Goal: Book appointment/travel/reservation

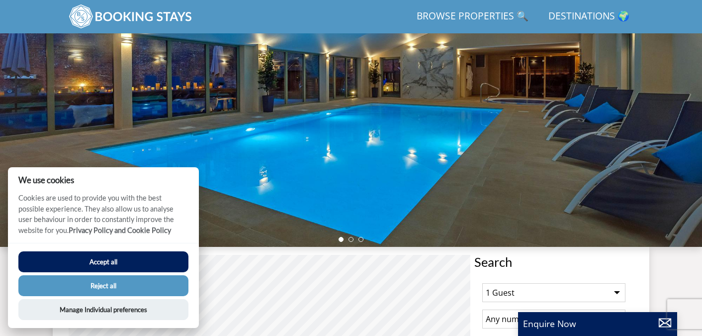
scroll to position [133, 0]
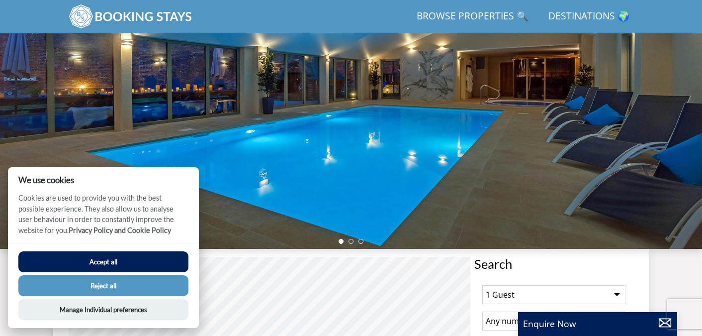
click at [148, 260] on button "Accept all" at bounding box center [103, 261] width 170 height 21
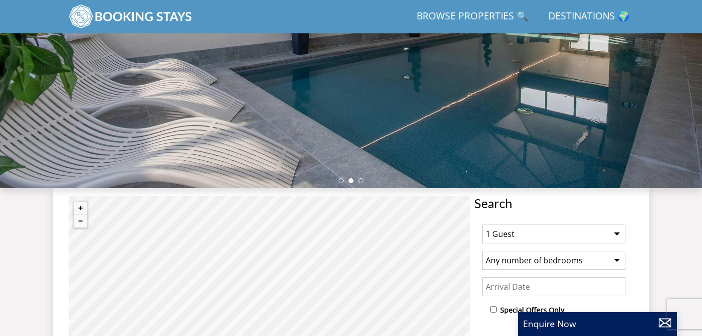
scroll to position [221, 0]
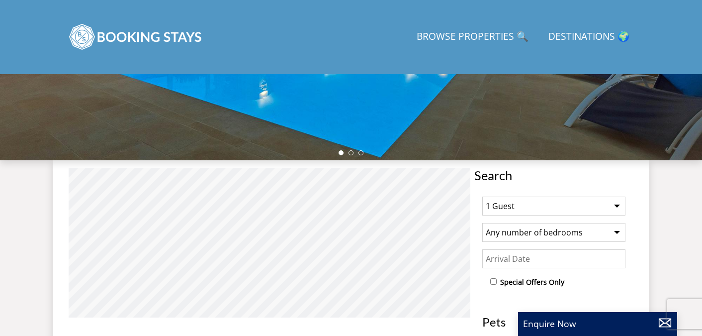
scroll to position [262, 0]
click at [583, 202] on select "1 Guest 2 Guests 3 Guests 4 Guests 5 Guests 6 Guests 7 Guests 8 Guests 9 Guests…" at bounding box center [553, 205] width 143 height 19
select select "9"
click at [482, 196] on select "1 Guest 2 Guests 3 Guests 4 Guests 5 Guests 6 Guests 7 Guests 8 Guests 9 Guests…" at bounding box center [553, 205] width 143 height 19
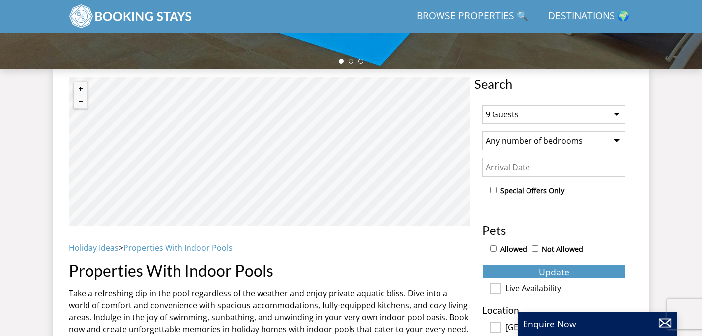
scroll to position [313, 0]
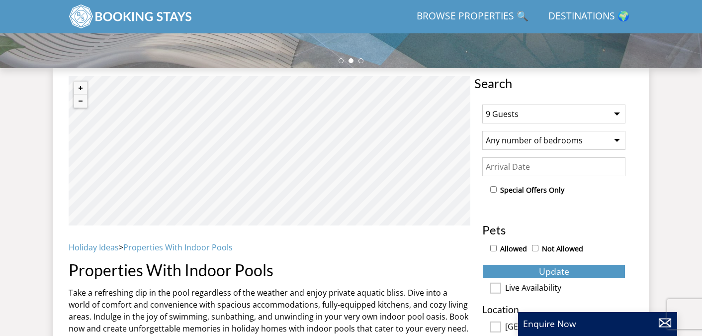
click at [520, 167] on input "Date" at bounding box center [553, 166] width 143 height 19
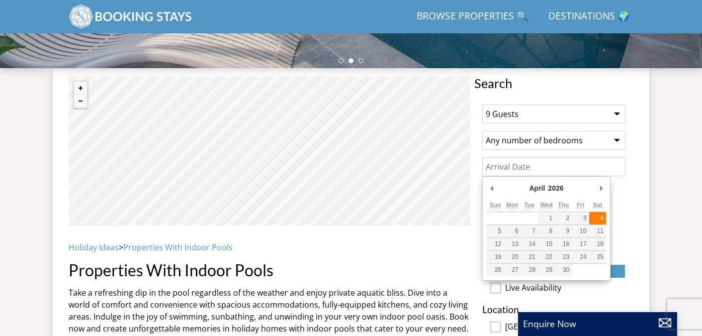
type input "[DATE]"
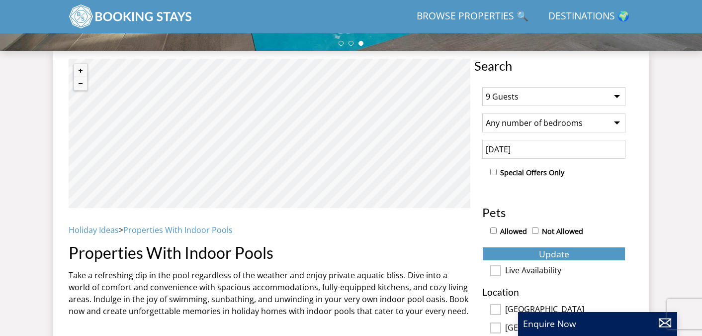
scroll to position [350, 0]
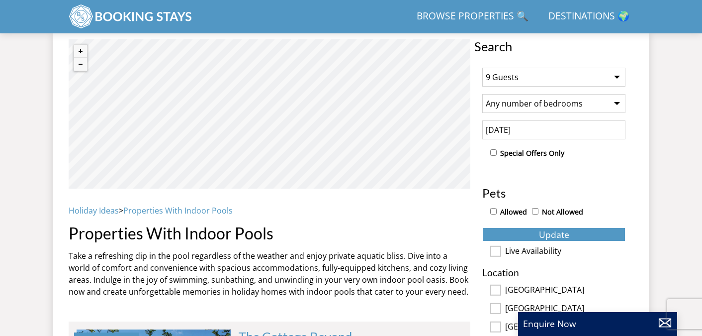
click at [492, 213] on input "Allowed" at bounding box center [493, 211] width 6 height 6
checkbox input "true"
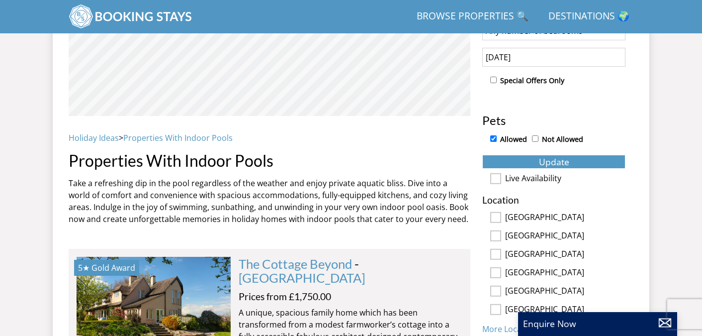
scroll to position [424, 0]
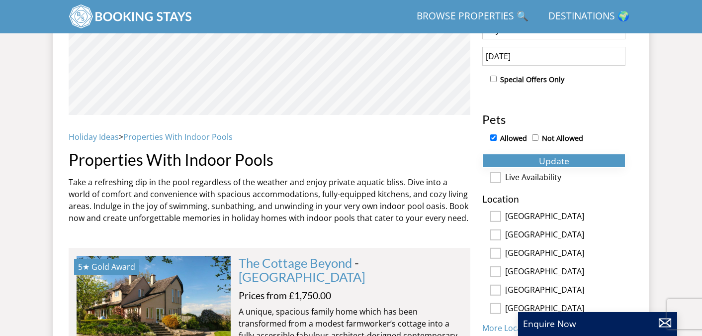
click at [557, 159] on span "Update" at bounding box center [554, 161] width 30 height 12
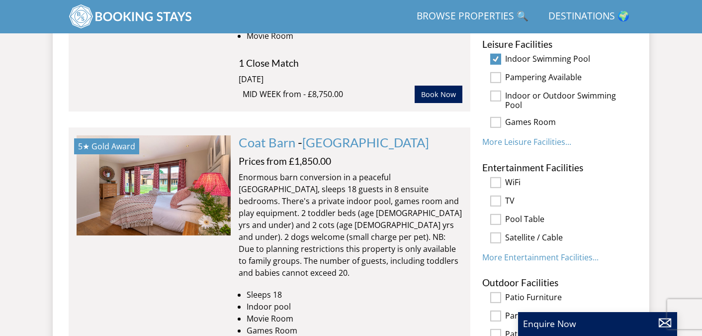
scroll to position [850, 0]
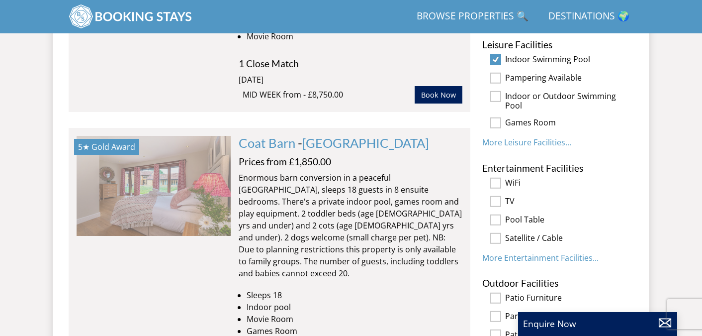
click at [158, 186] on img at bounding box center [154, 185] width 154 height 99
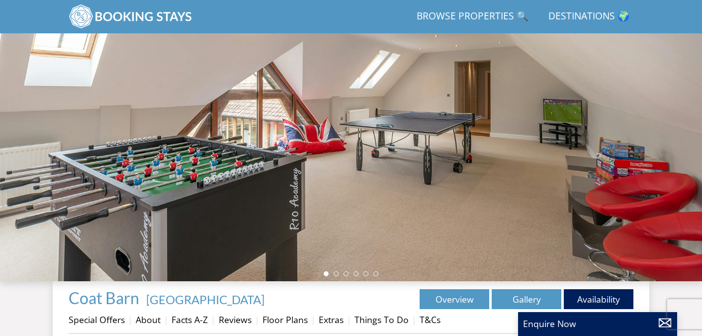
scroll to position [94, 0]
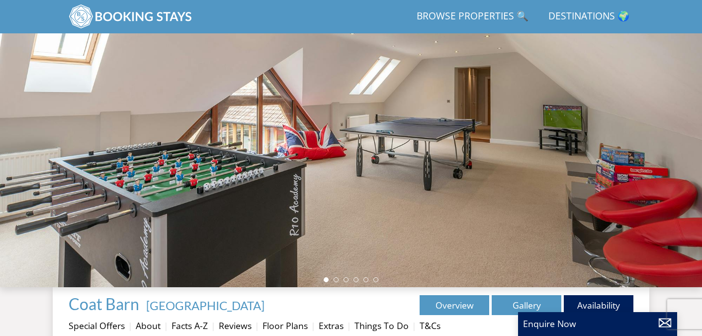
click at [158, 186] on div at bounding box center [351, 113] width 702 height 348
click at [276, 190] on div at bounding box center [351, 113] width 702 height 348
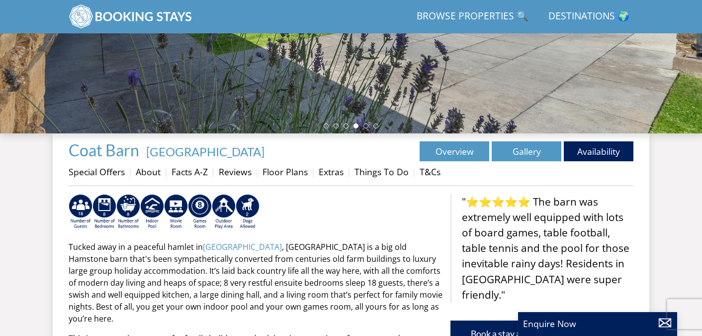
scroll to position [238, 0]
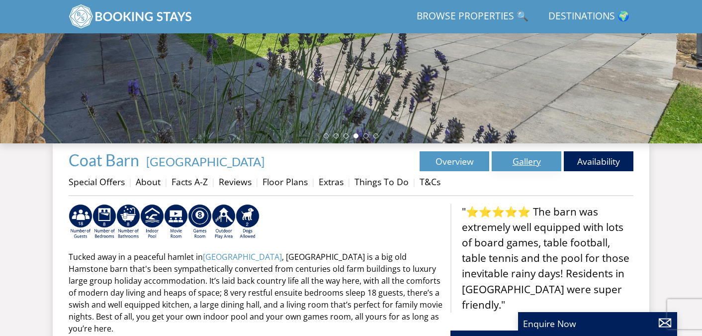
click at [523, 157] on link "Gallery" at bounding box center [527, 161] width 70 height 20
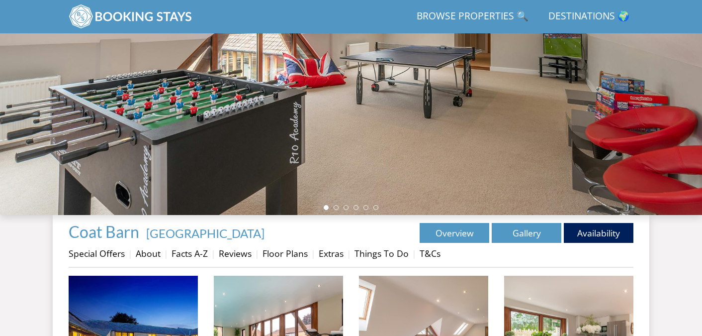
scroll to position [164, 0]
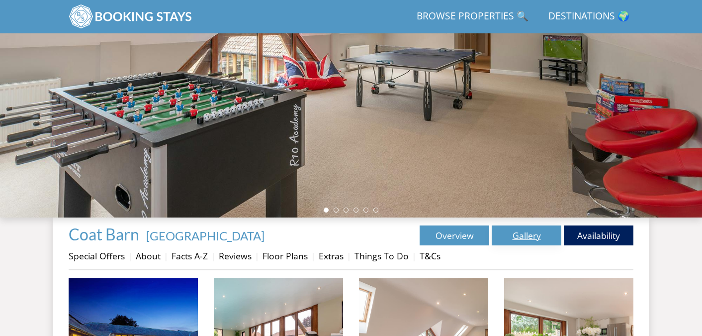
click at [522, 233] on link "Gallery" at bounding box center [527, 235] width 70 height 20
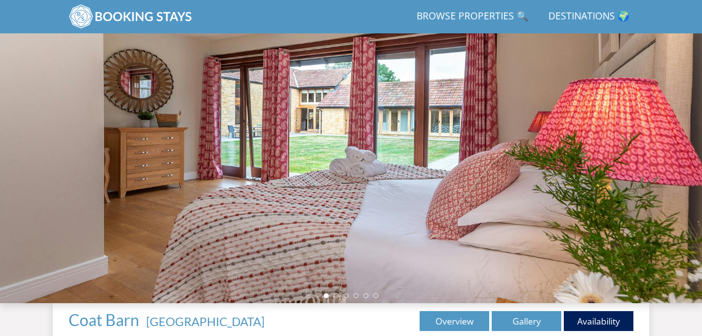
scroll to position [88, 0]
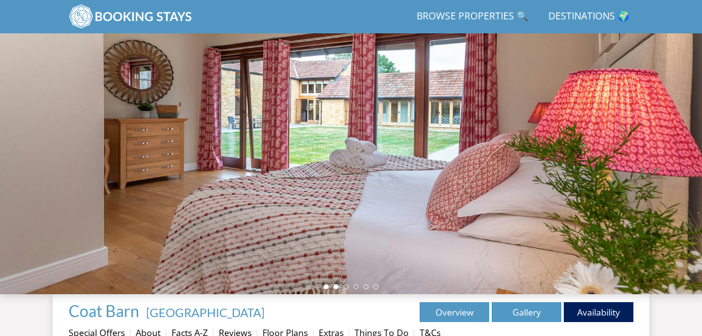
click at [338, 288] on li at bounding box center [336, 286] width 5 height 5
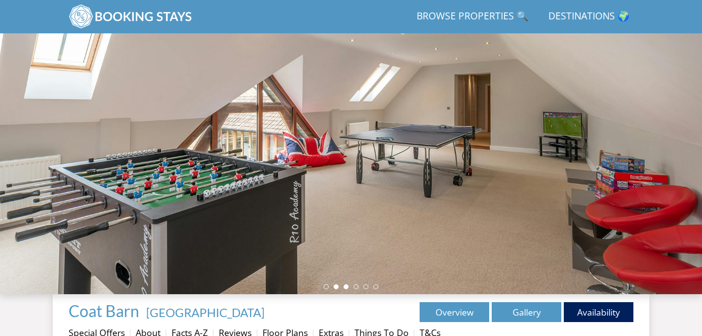
click at [347, 287] on li at bounding box center [346, 286] width 5 height 5
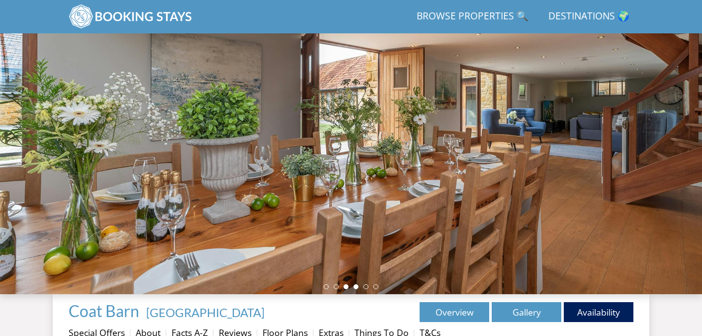
click at [358, 287] on li at bounding box center [356, 286] width 5 height 5
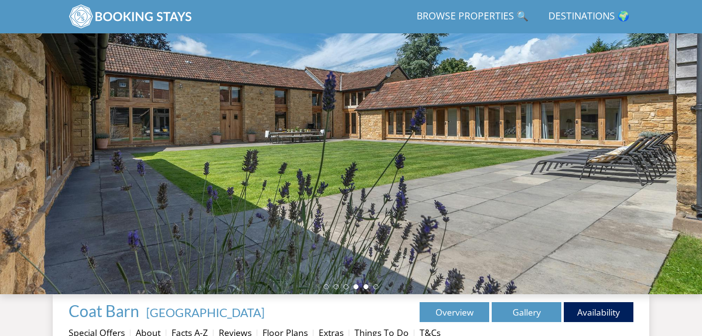
click at [367, 288] on li at bounding box center [366, 286] width 5 height 5
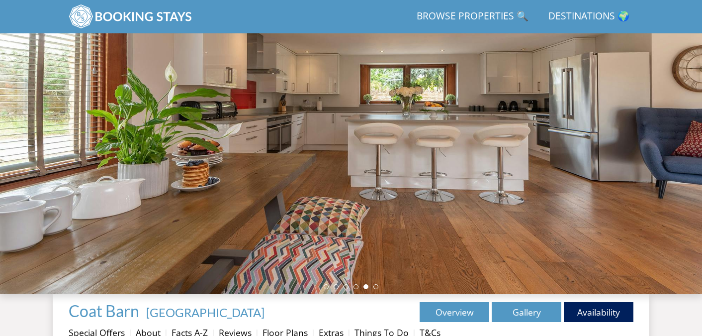
click at [378, 289] on div at bounding box center [351, 120] width 702 height 348
click at [377, 288] on ul at bounding box center [351, 286] width 55 height 5
click at [376, 286] on li at bounding box center [375, 286] width 5 height 5
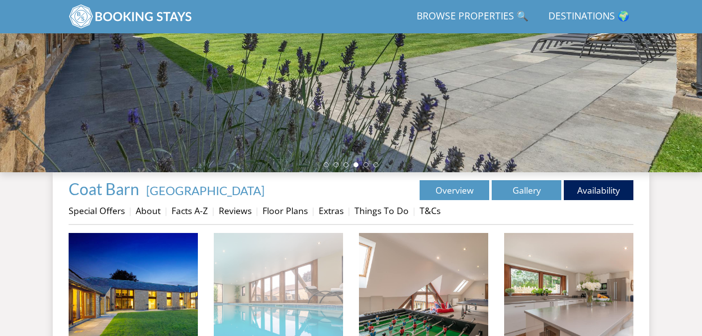
scroll to position [201, 0]
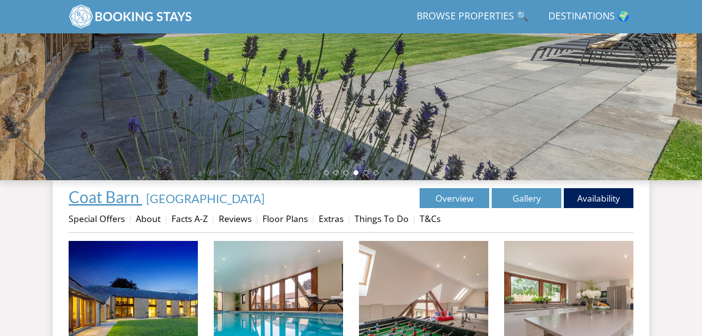
click at [112, 193] on span "Coat Barn" at bounding box center [104, 196] width 71 height 19
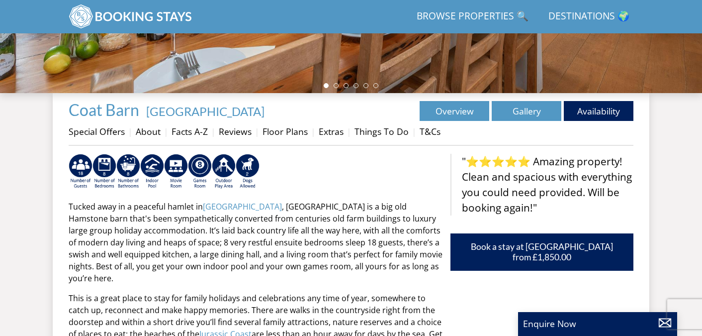
scroll to position [266, 0]
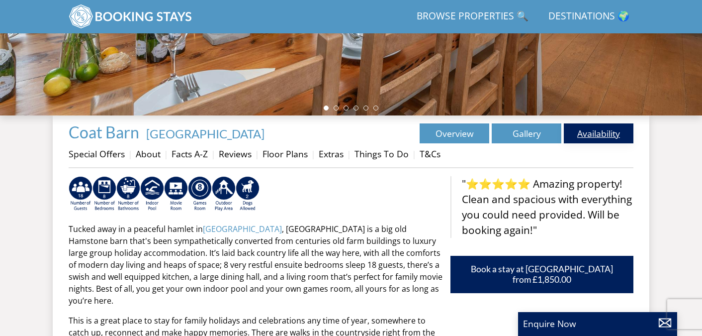
click at [589, 135] on link "Availability" at bounding box center [599, 133] width 70 height 20
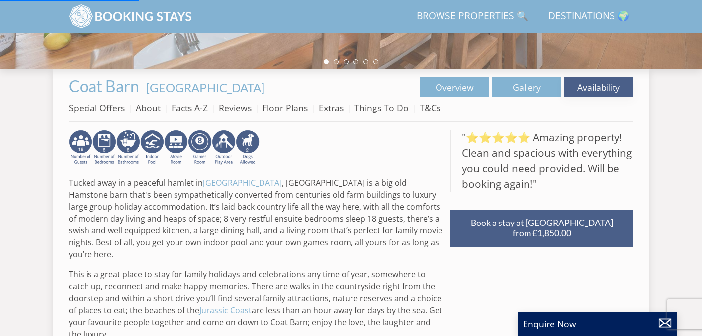
scroll to position [0, 0]
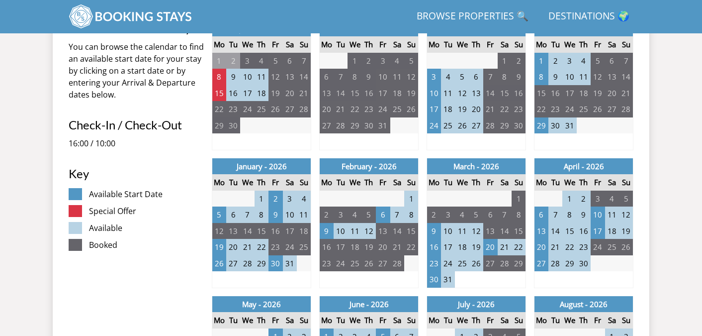
scroll to position [445, 0]
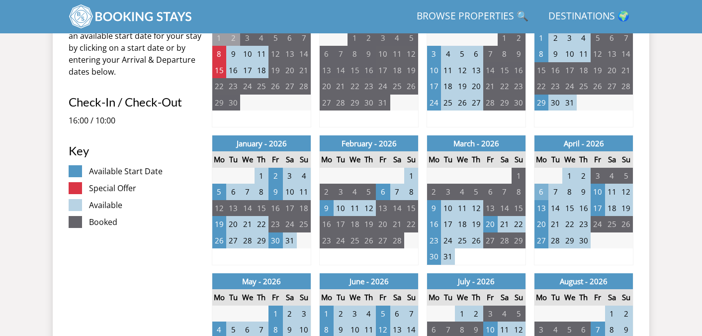
click at [540, 191] on td "6" at bounding box center [542, 192] width 14 height 16
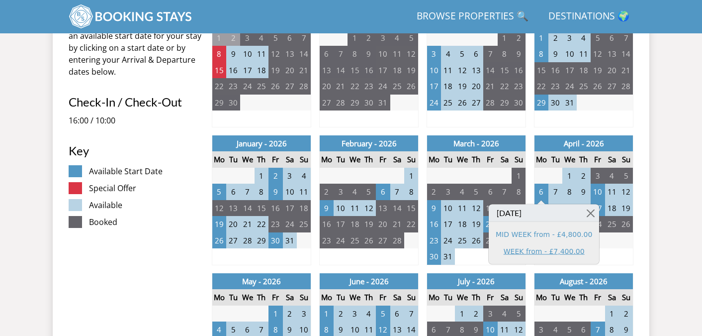
click at [535, 250] on link "WEEK from - £7,400.00" at bounding box center [544, 251] width 96 height 10
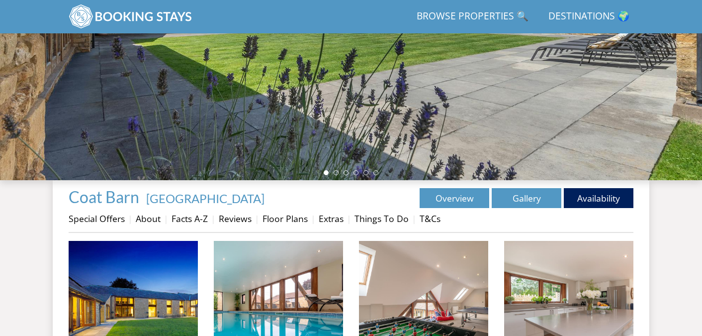
scroll to position [238, 0]
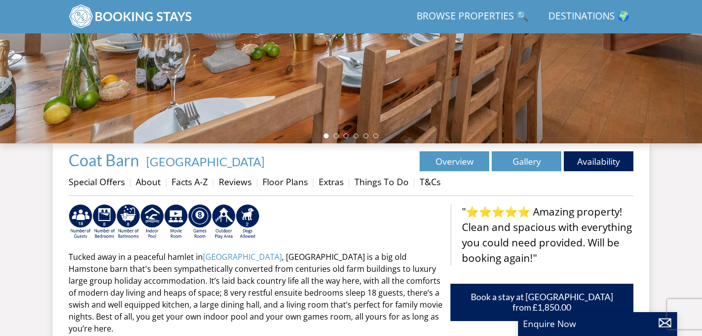
select select "9"
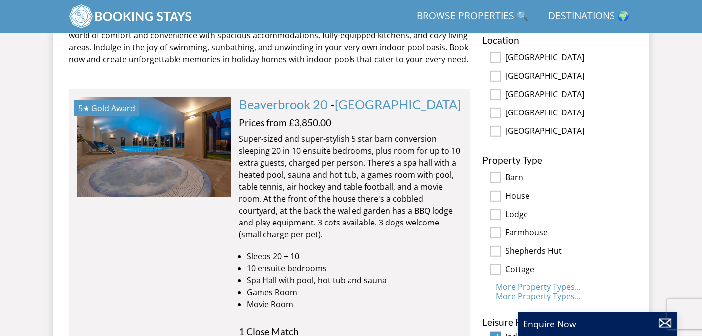
scroll to position [581, 0]
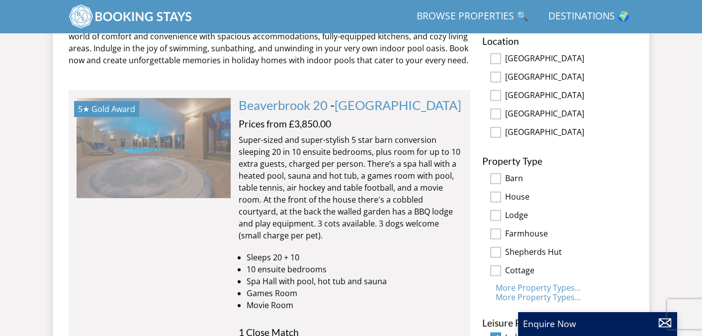
click at [155, 153] on img at bounding box center [154, 147] width 154 height 99
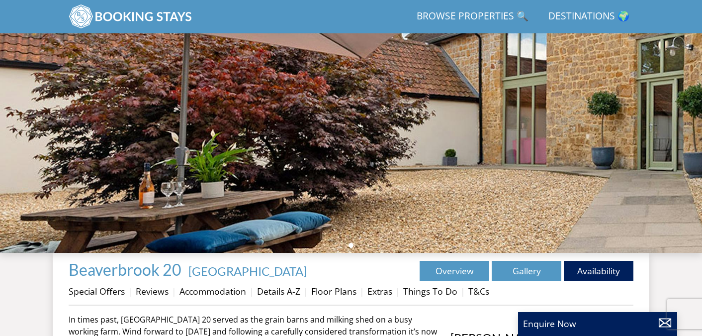
scroll to position [153, 0]
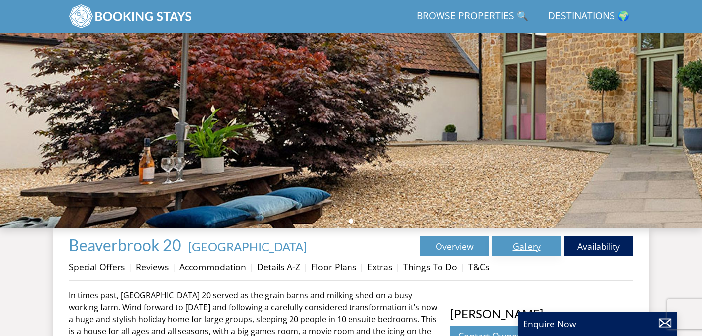
click at [525, 251] on link "Gallery" at bounding box center [527, 246] width 70 height 20
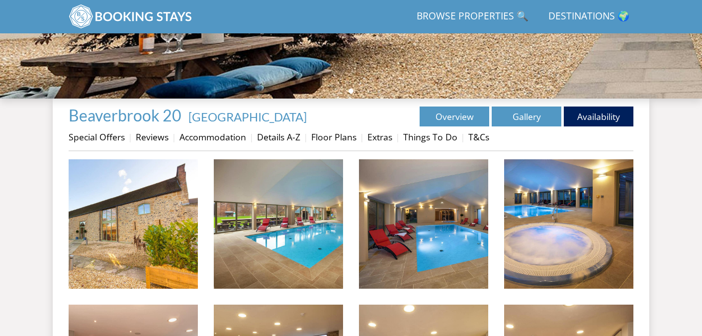
scroll to position [277, 0]
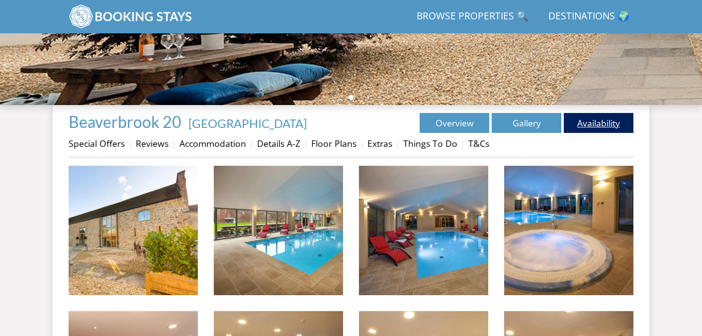
click at [597, 120] on link "Availability" at bounding box center [599, 123] width 70 height 20
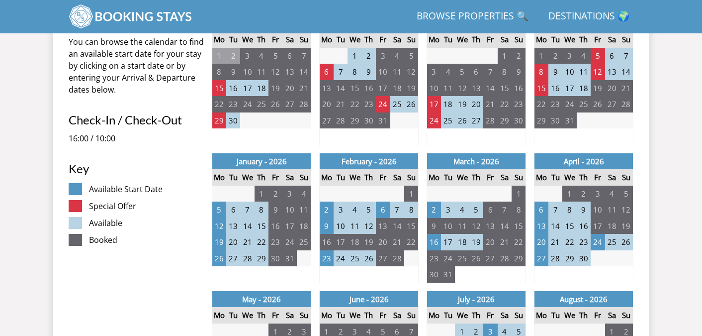
scroll to position [428, 0]
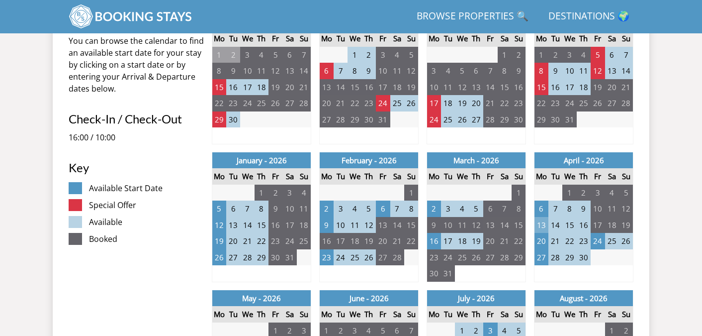
click at [542, 217] on td "13" at bounding box center [542, 225] width 14 height 16
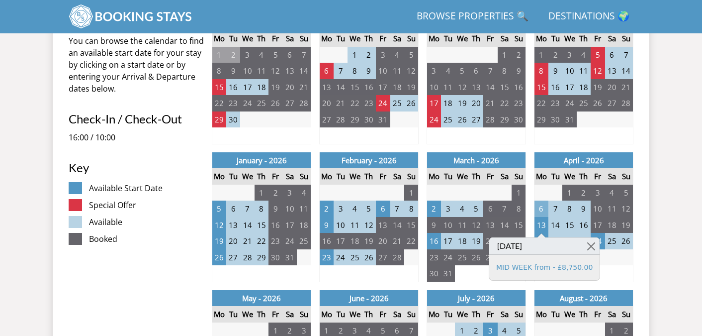
click at [541, 207] on td "6" at bounding box center [542, 208] width 14 height 16
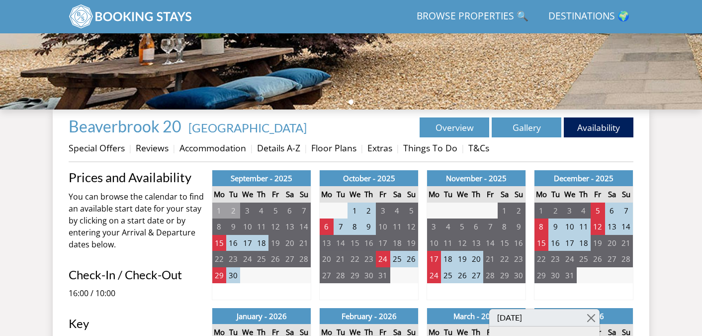
scroll to position [0, 0]
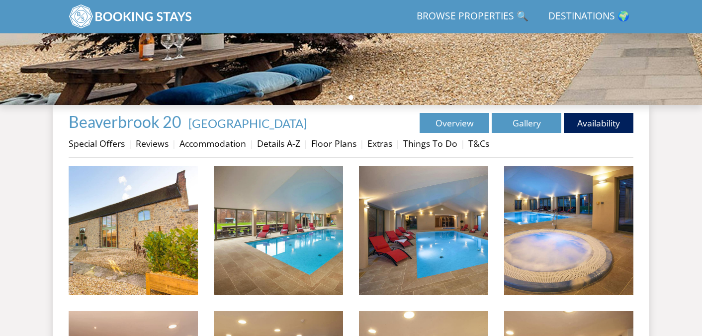
scroll to position [153, 0]
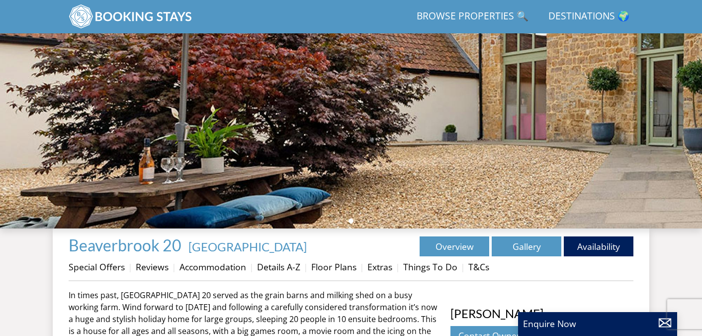
select select "9"
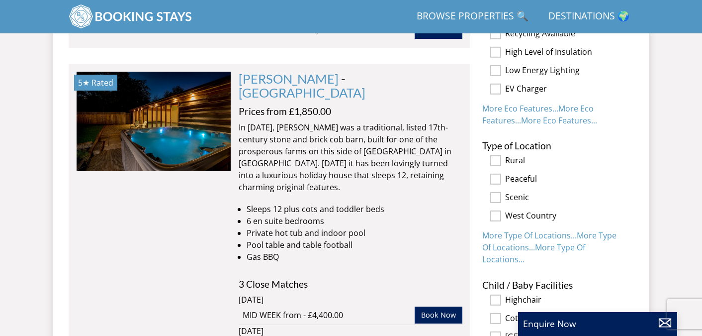
scroll to position [1563, 0]
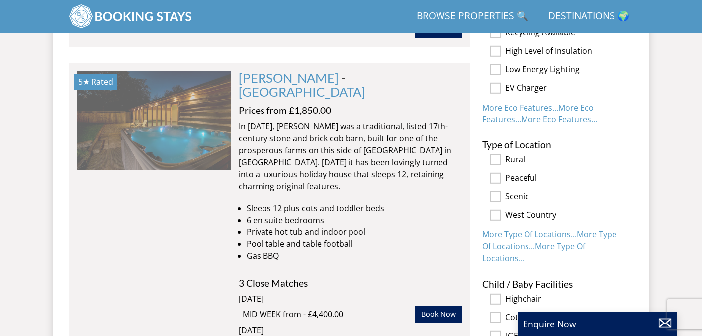
click at [168, 110] on img at bounding box center [154, 120] width 154 height 99
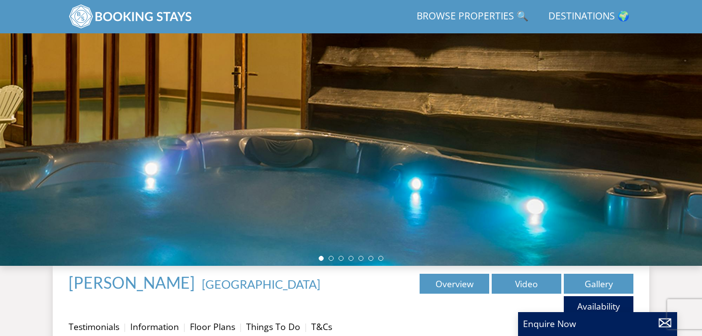
scroll to position [117, 0]
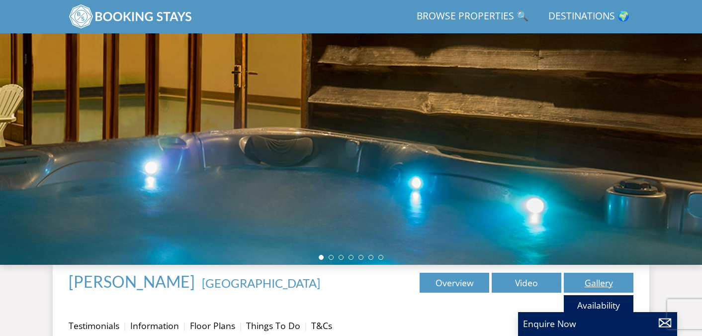
click at [584, 285] on link "Gallery" at bounding box center [599, 283] width 70 height 20
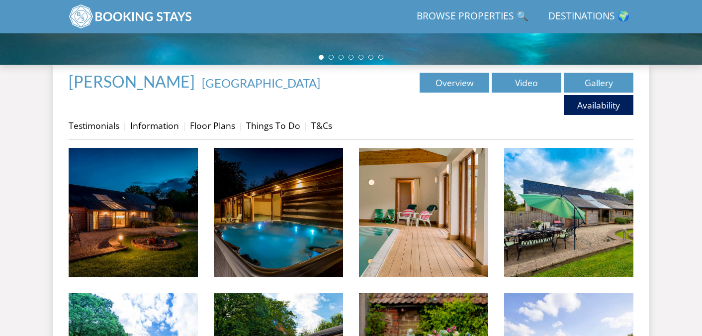
scroll to position [322, 0]
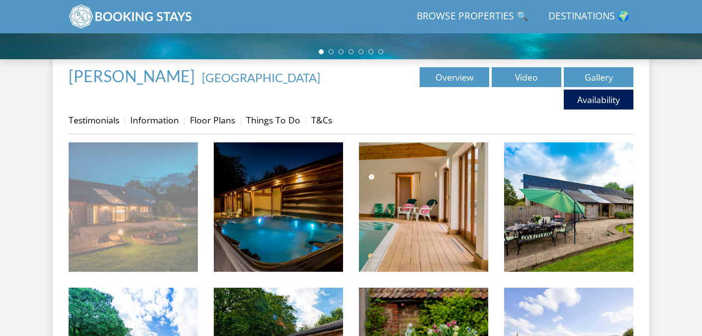
click at [136, 224] on img at bounding box center [133, 206] width 129 height 129
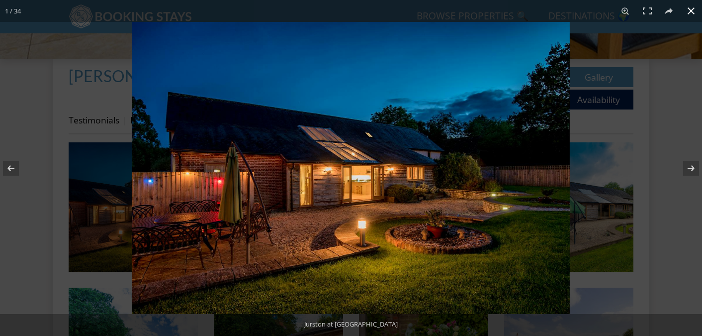
click at [692, 11] on button at bounding box center [691, 11] width 22 height 22
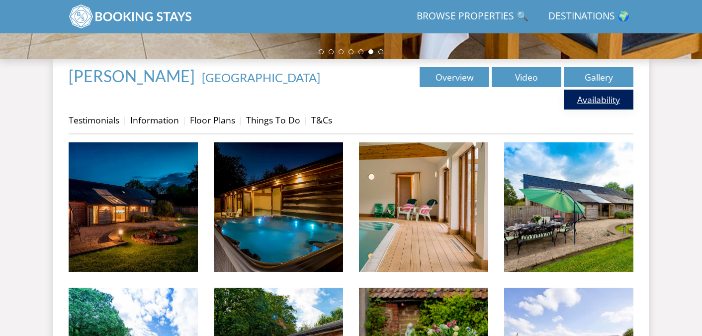
click at [598, 101] on link "Availability" at bounding box center [599, 100] width 70 height 20
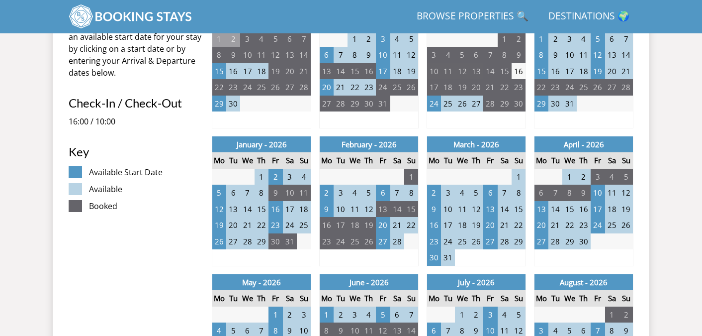
scroll to position [473, 0]
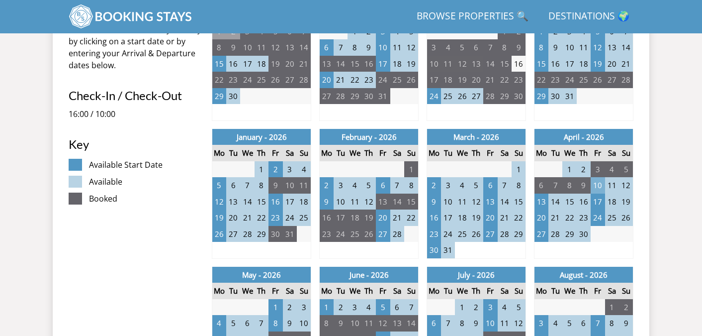
click at [599, 181] on td "10" at bounding box center [598, 185] width 14 height 16
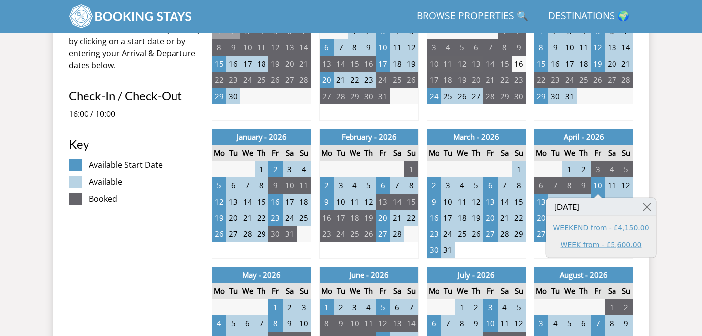
click at [590, 245] on link "WEEK from - £5,600.00" at bounding box center [602, 244] width 96 height 10
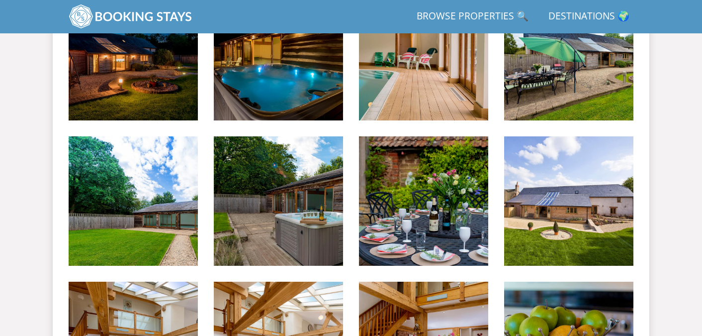
scroll to position [322, 0]
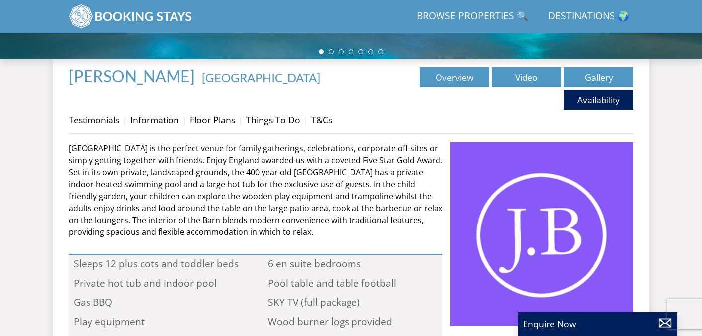
scroll to position [117, 0]
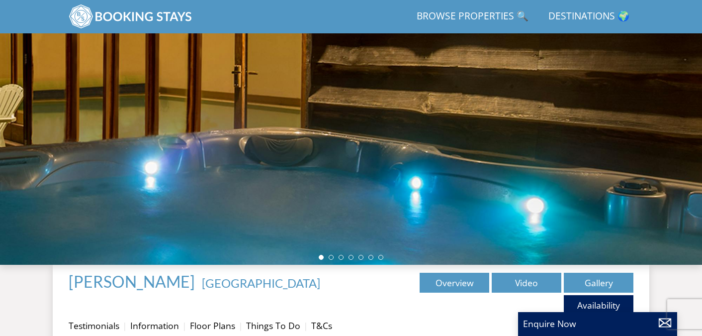
select select "9"
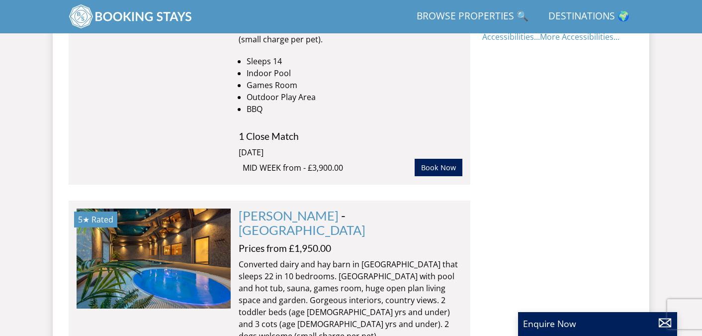
scroll to position [2382, 0]
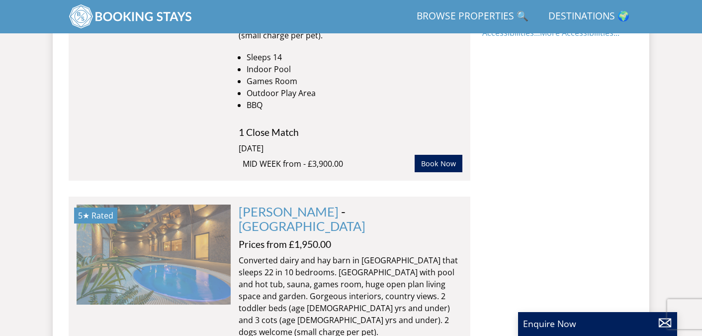
click at [159, 204] on img at bounding box center [154, 253] width 154 height 99
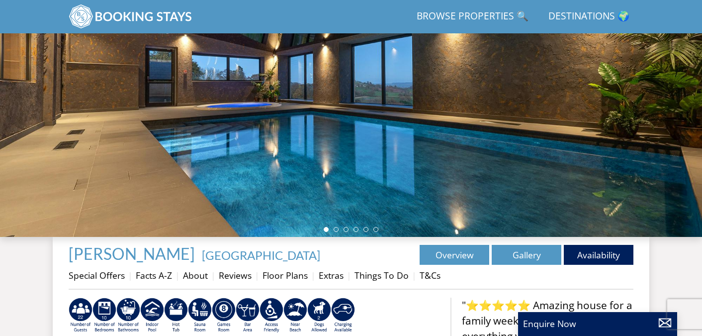
scroll to position [184, 0]
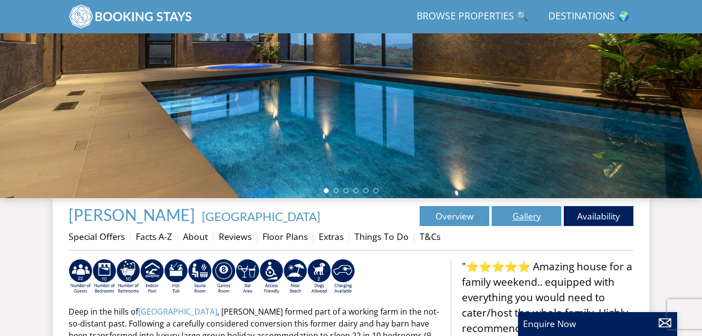
click at [528, 209] on link "Gallery" at bounding box center [527, 216] width 70 height 20
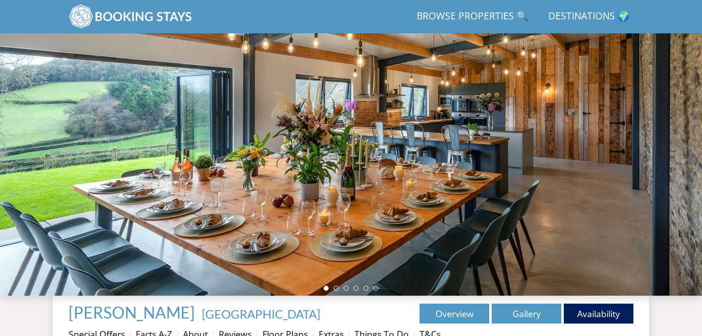
scroll to position [87, 0]
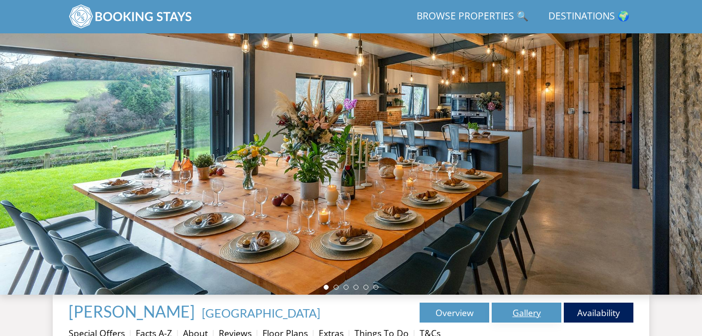
click at [521, 312] on link "Gallery" at bounding box center [527, 312] width 70 height 20
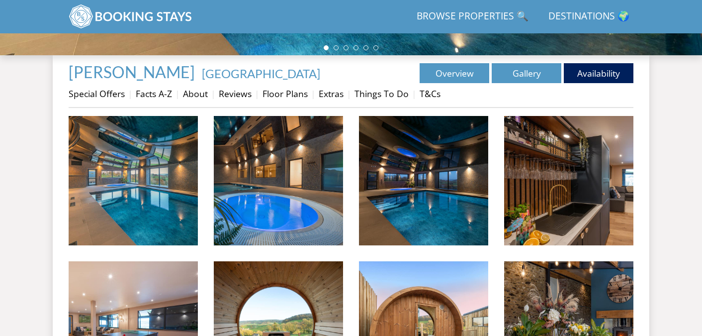
scroll to position [325, 0]
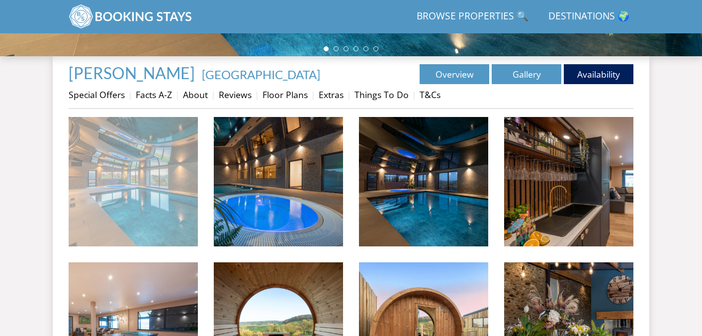
click at [154, 174] on img at bounding box center [133, 181] width 129 height 129
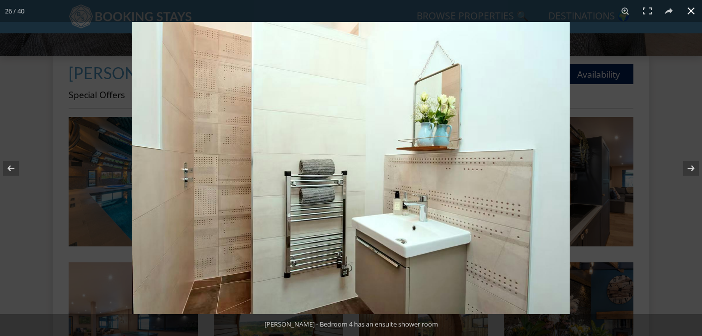
click at [692, 7] on button at bounding box center [691, 11] width 22 height 22
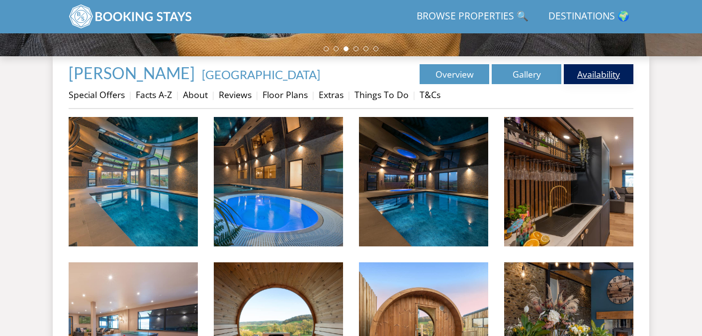
click at [597, 72] on link "Availability" at bounding box center [599, 74] width 70 height 20
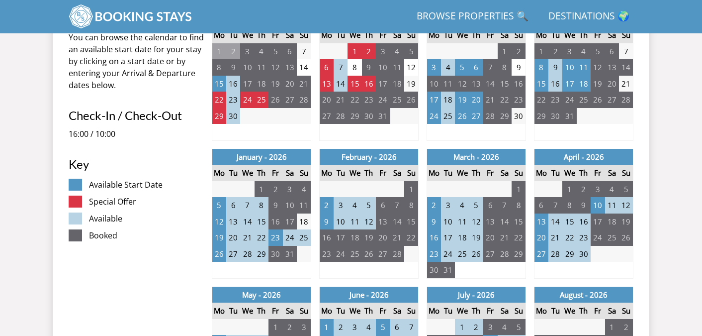
scroll to position [440, 0]
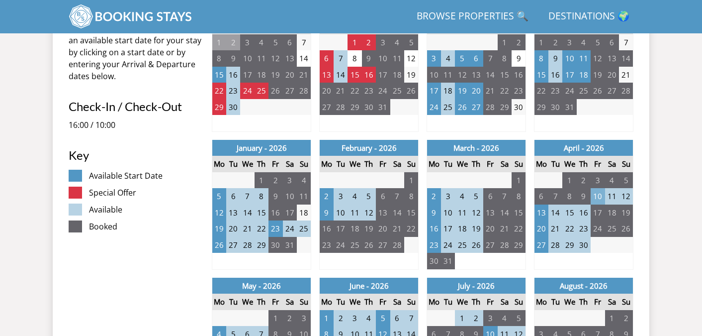
click at [601, 194] on td "10" at bounding box center [598, 196] width 14 height 16
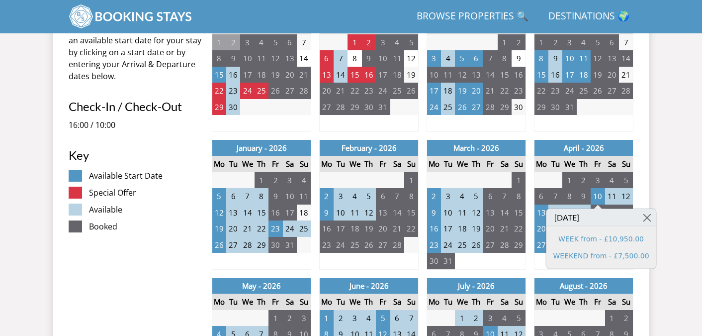
click at [578, 128] on td "8" at bounding box center [584, 123] width 14 height 16
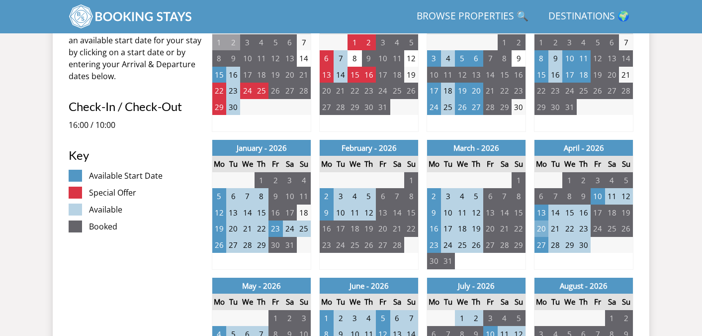
click at [542, 229] on td "20" at bounding box center [542, 228] width 14 height 16
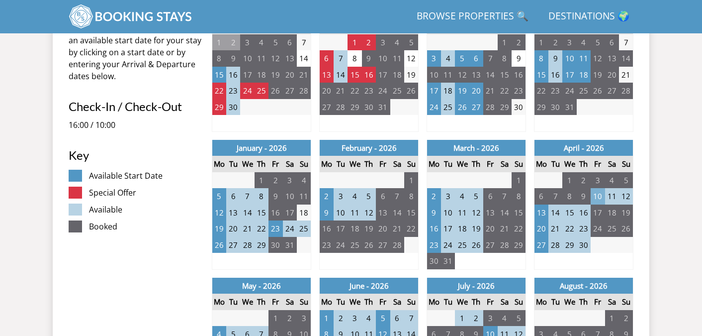
click at [599, 196] on td "10" at bounding box center [598, 196] width 14 height 16
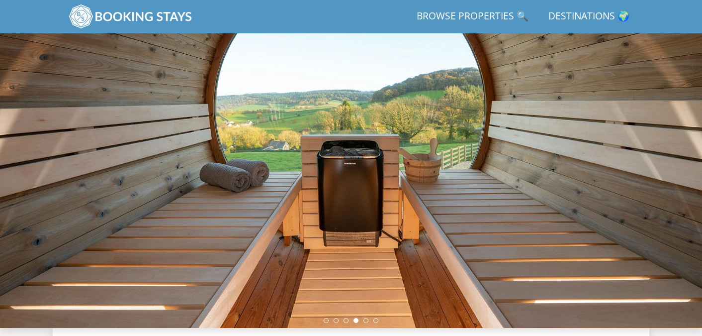
scroll to position [0, 0]
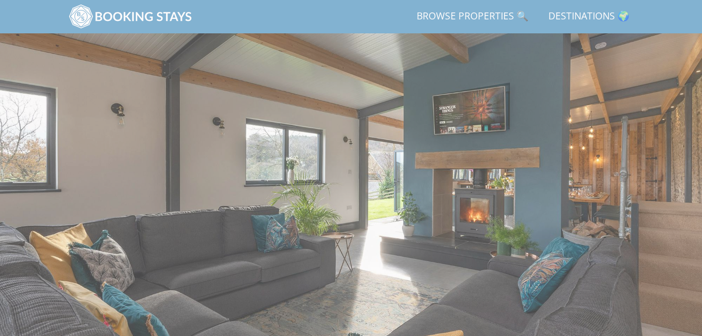
scroll to position [325, 0]
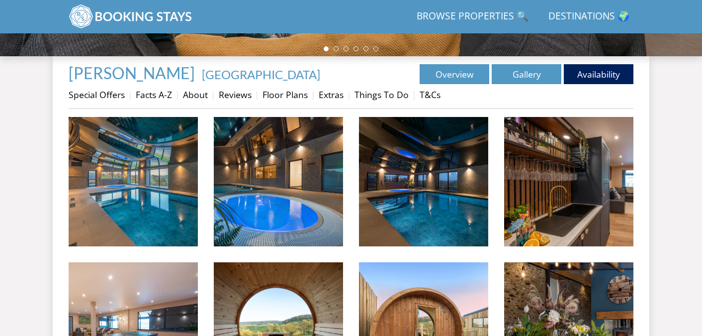
scroll to position [184, 0]
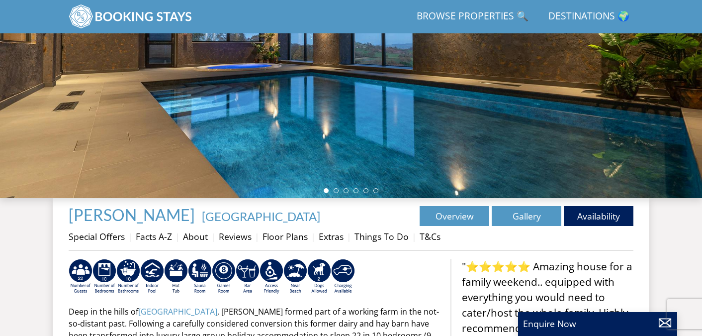
select select "9"
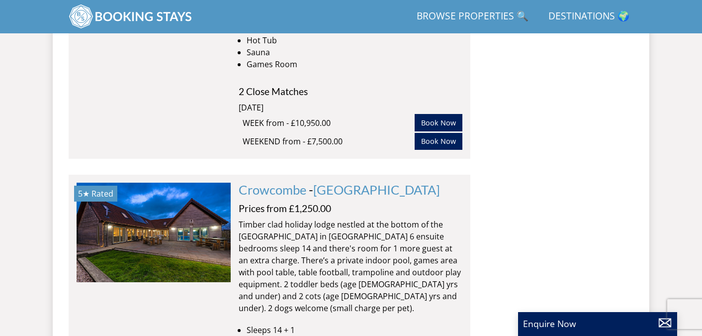
scroll to position [2725, 0]
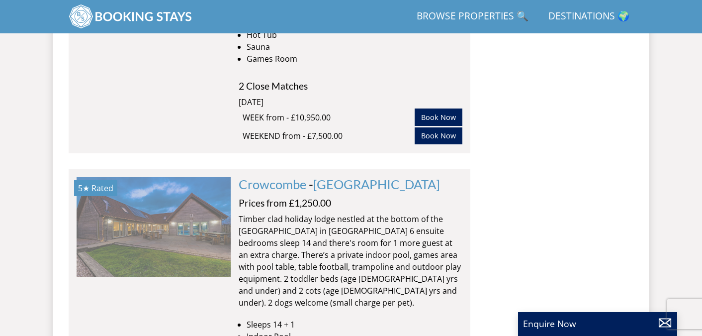
click at [168, 177] on img at bounding box center [154, 226] width 154 height 99
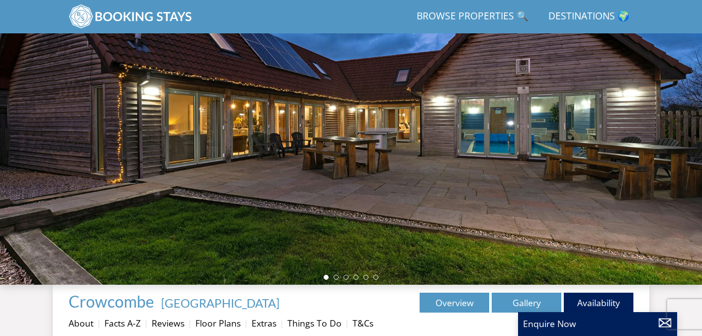
scroll to position [97, 0]
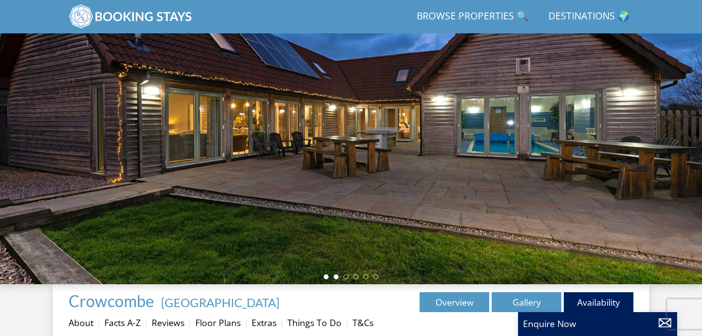
click at [335, 277] on li at bounding box center [336, 276] width 5 height 5
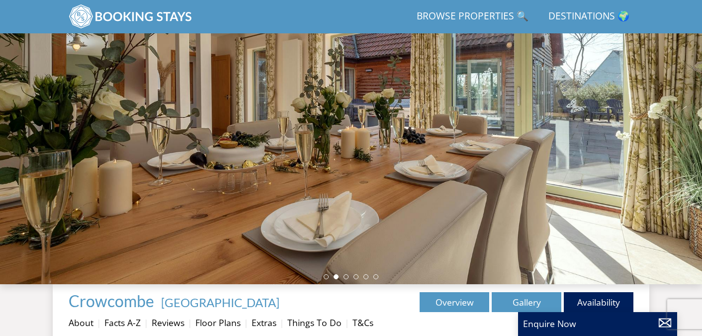
click at [347, 274] on div at bounding box center [351, 110] width 702 height 348
click at [347, 276] on li at bounding box center [346, 276] width 5 height 5
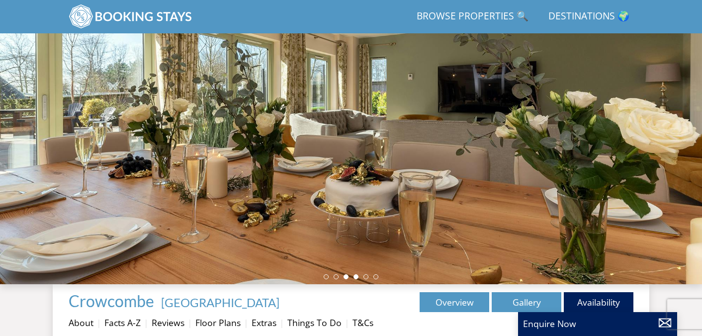
click at [355, 276] on li at bounding box center [356, 276] width 5 height 5
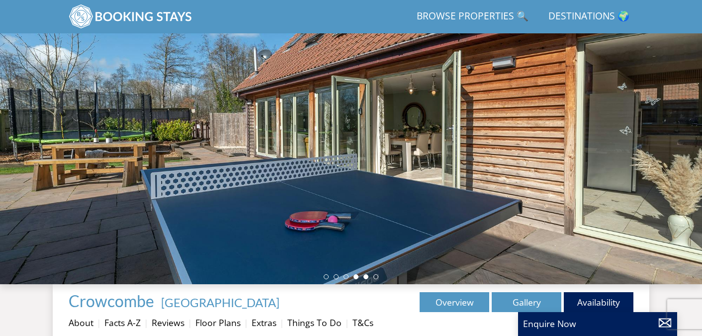
click at [366, 278] on li at bounding box center [366, 276] width 5 height 5
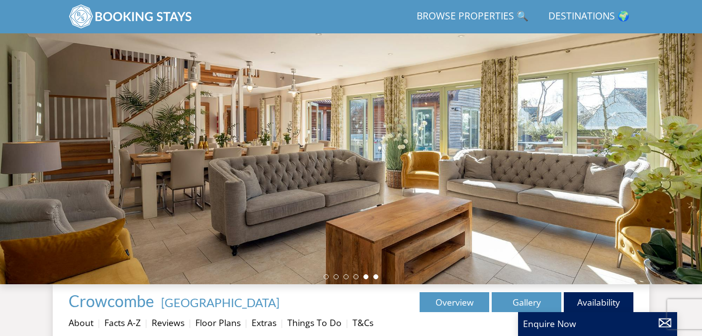
click at [376, 278] on li at bounding box center [375, 276] width 5 height 5
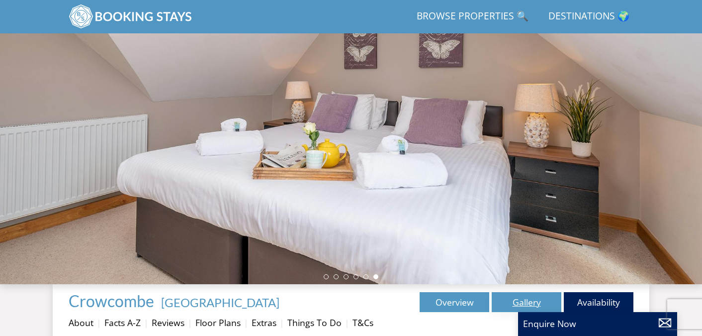
click at [517, 306] on link "Gallery" at bounding box center [527, 302] width 70 height 20
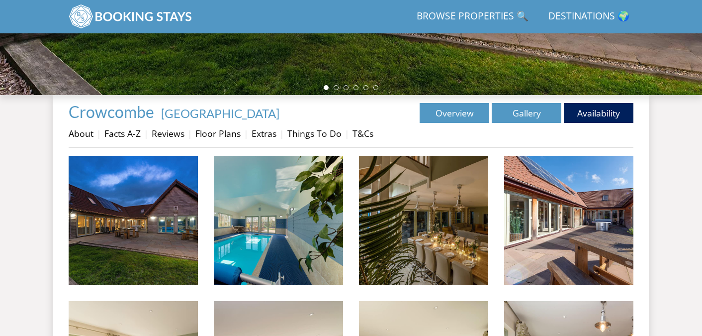
scroll to position [289, 0]
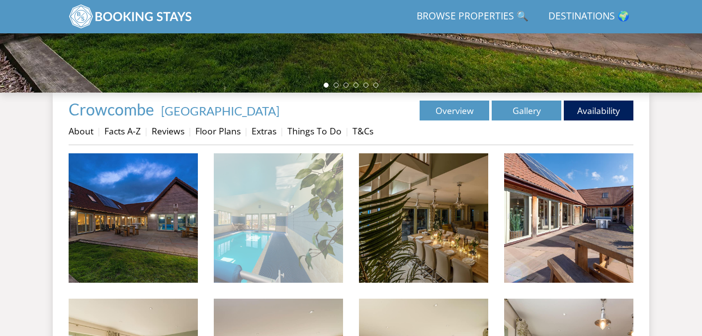
click at [263, 223] on img at bounding box center [278, 217] width 129 height 129
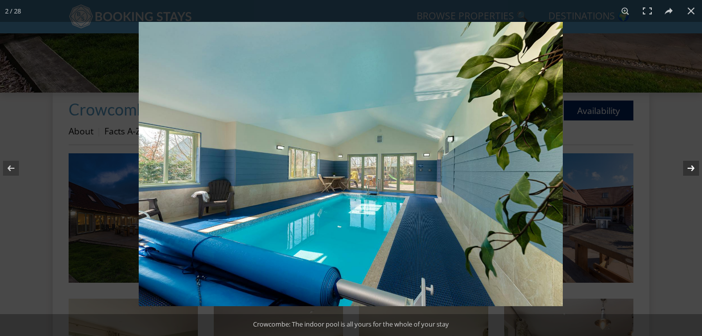
click at [690, 168] on button at bounding box center [684, 168] width 35 height 50
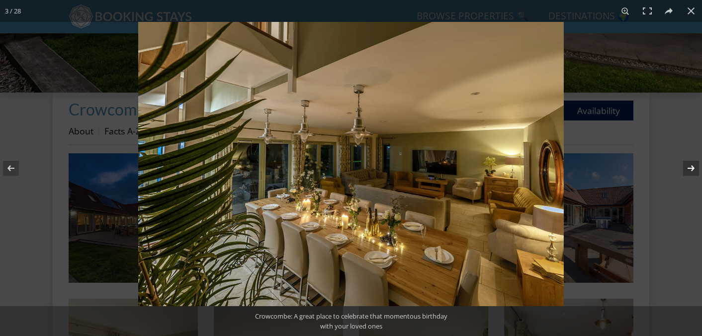
click at [690, 168] on button at bounding box center [684, 168] width 35 height 50
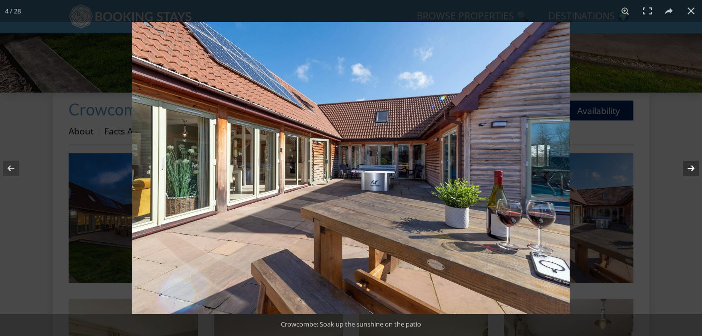
click at [690, 168] on button at bounding box center [684, 168] width 35 height 50
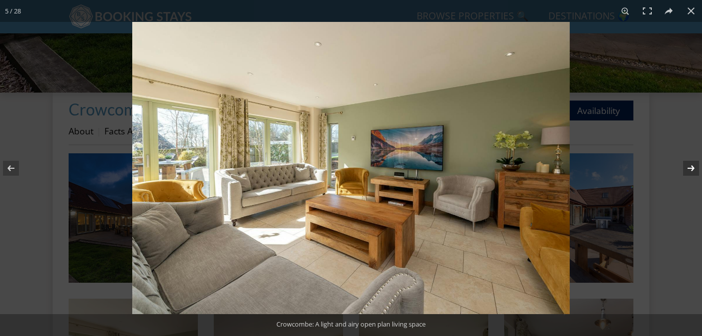
click at [690, 168] on button at bounding box center [684, 168] width 35 height 50
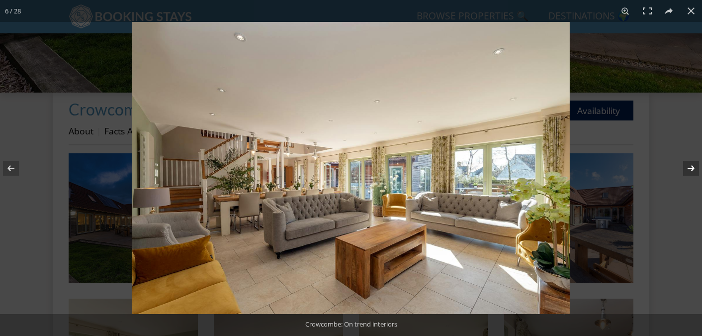
click at [690, 168] on button at bounding box center [684, 168] width 35 height 50
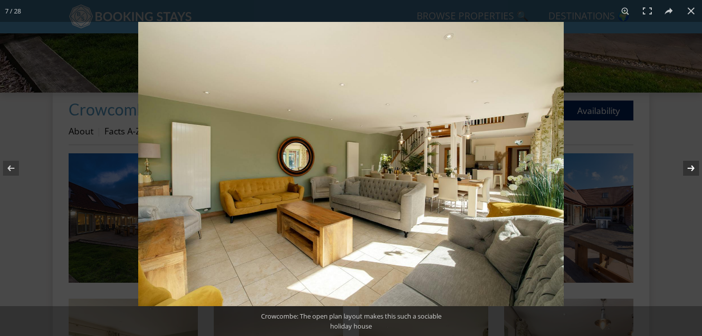
click at [690, 168] on button at bounding box center [684, 168] width 35 height 50
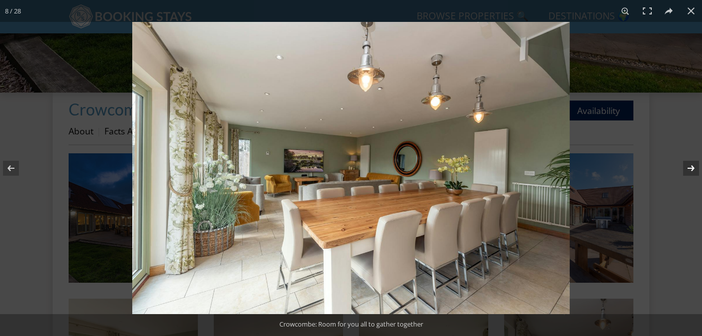
click at [690, 168] on button at bounding box center [684, 168] width 35 height 50
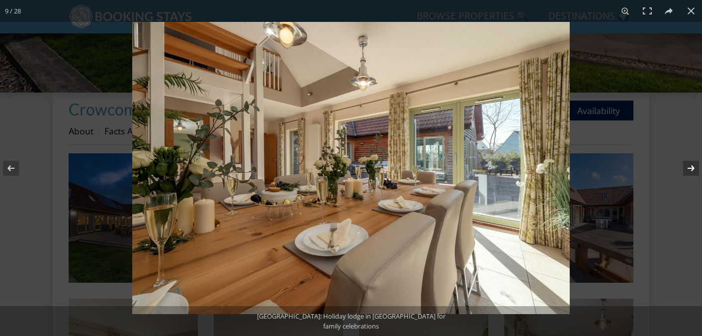
click at [690, 168] on button at bounding box center [684, 168] width 35 height 50
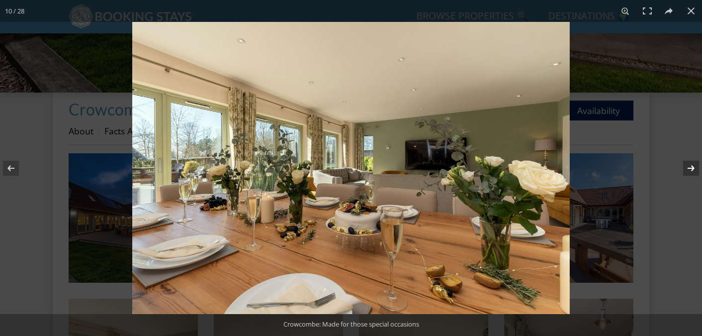
click at [690, 168] on button at bounding box center [684, 168] width 35 height 50
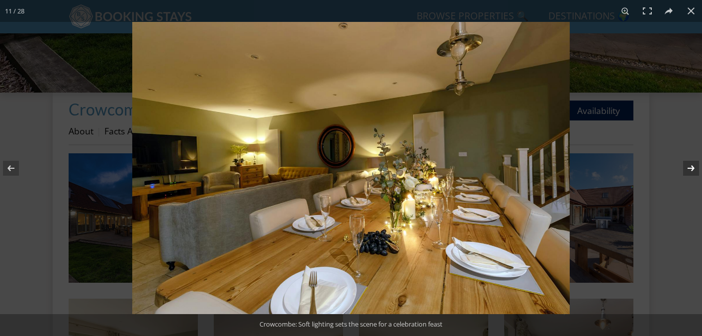
click at [690, 168] on button at bounding box center [684, 168] width 35 height 50
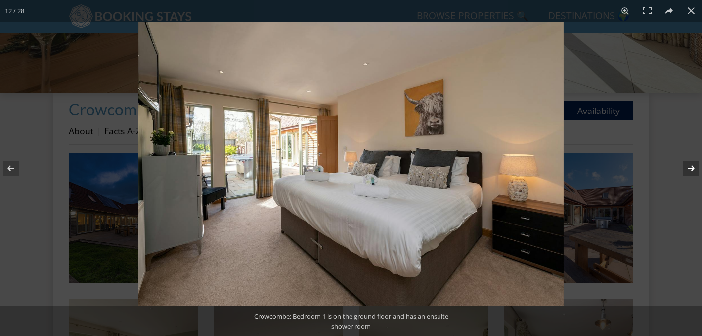
click at [690, 168] on button at bounding box center [684, 168] width 35 height 50
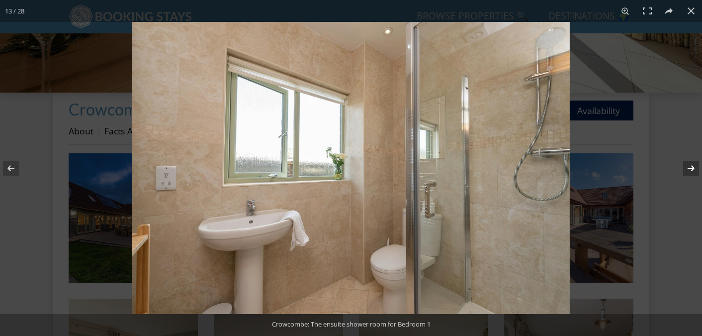
click at [690, 168] on button at bounding box center [684, 168] width 35 height 50
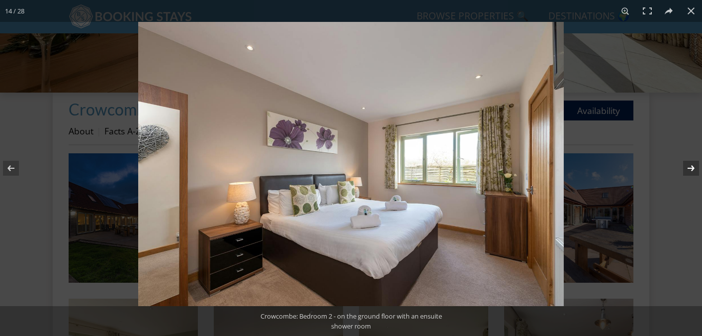
click at [690, 168] on button at bounding box center [684, 168] width 35 height 50
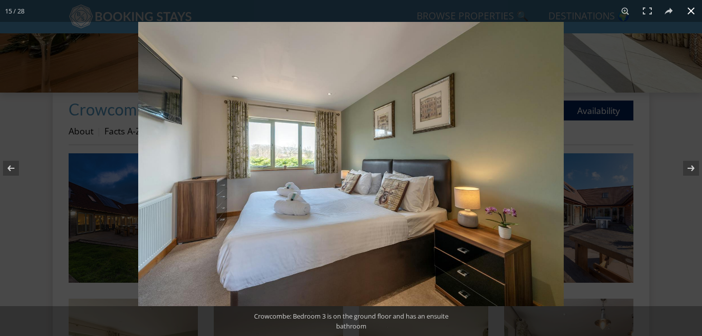
click at [690, 12] on button at bounding box center [691, 11] width 22 height 22
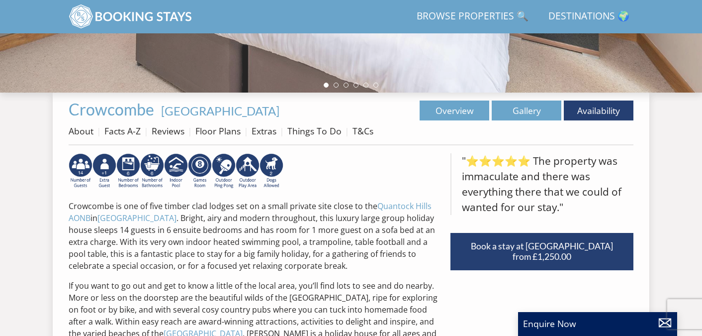
scroll to position [97, 0]
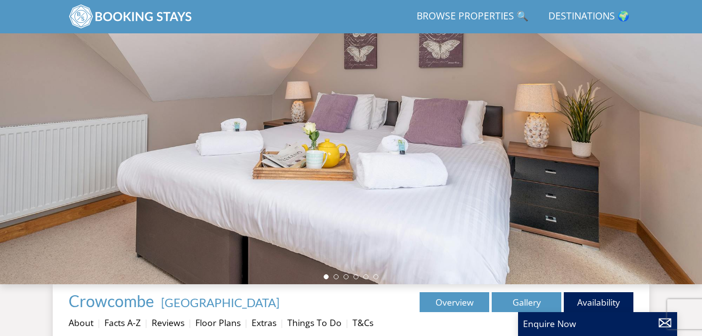
select select "9"
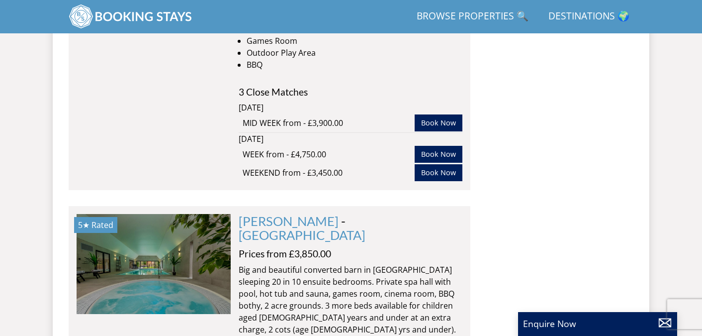
scroll to position [3033, 0]
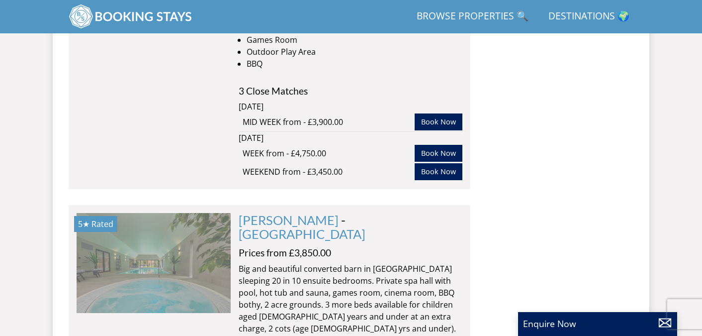
click at [155, 213] on img at bounding box center [154, 262] width 154 height 99
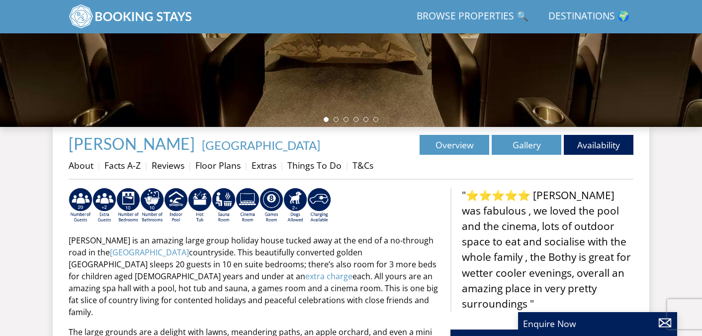
scroll to position [259, 0]
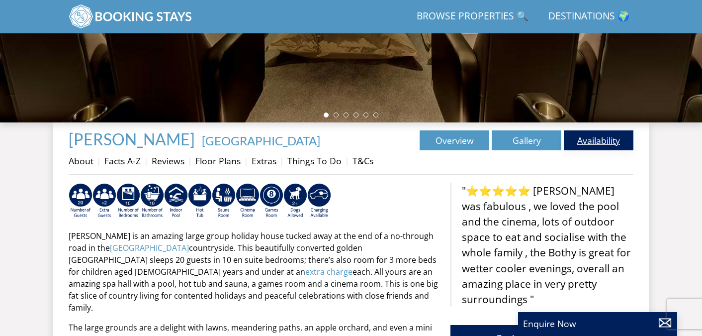
click at [598, 141] on link "Availability" at bounding box center [599, 140] width 70 height 20
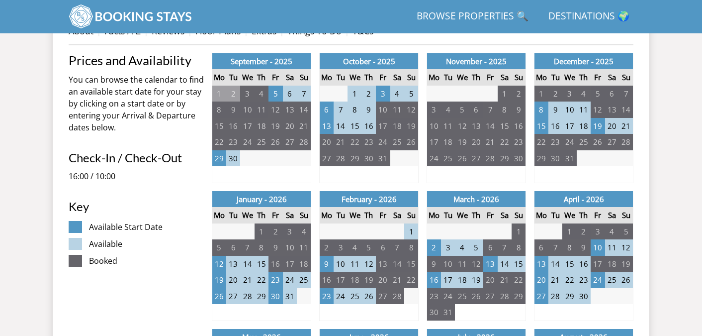
scroll to position [426, 0]
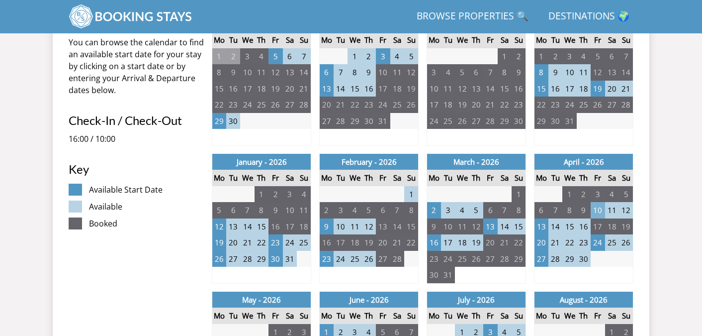
click at [598, 208] on td "10" at bounding box center [598, 210] width 14 height 16
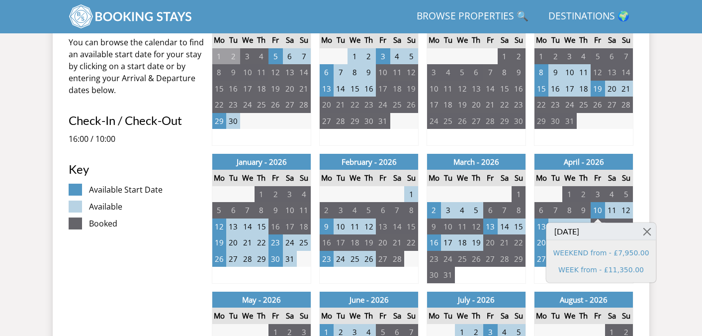
scroll to position [259, 0]
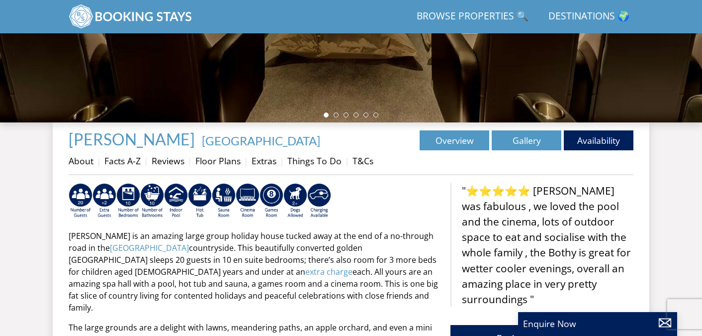
select select "9"
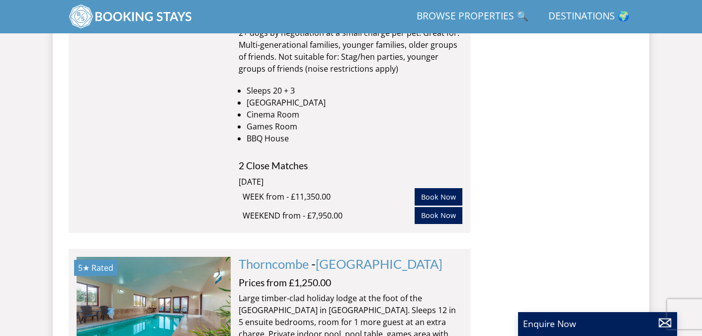
scroll to position [3353, 0]
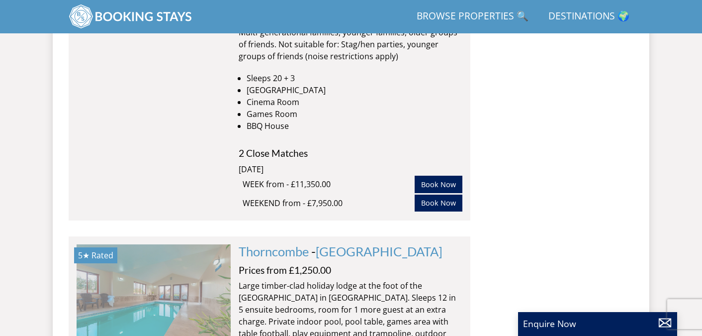
click at [130, 244] on img at bounding box center [154, 293] width 154 height 99
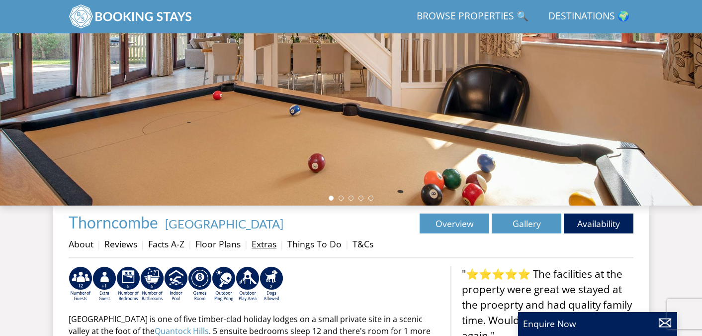
scroll to position [182, 0]
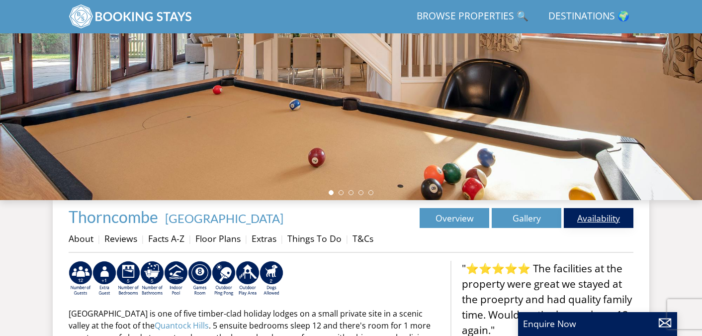
click at [601, 222] on link "Availability" at bounding box center [599, 218] width 70 height 20
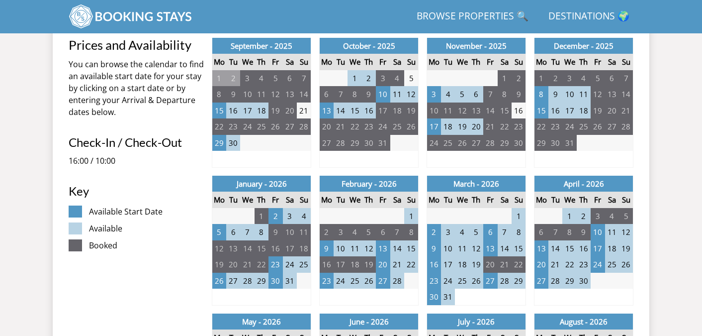
scroll to position [410, 0]
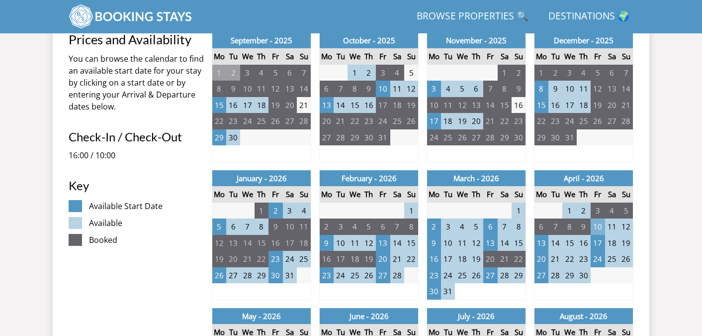
click at [598, 222] on td "10" at bounding box center [598, 226] width 14 height 16
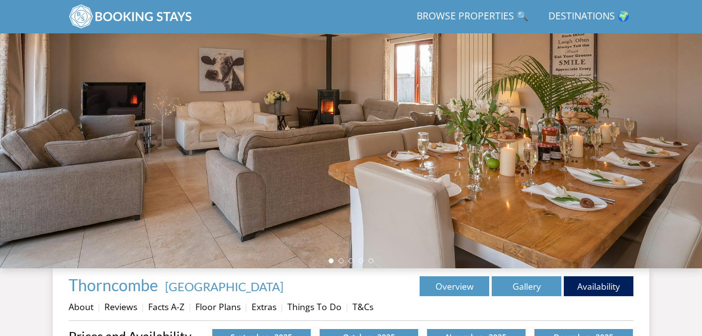
scroll to position [112, 0]
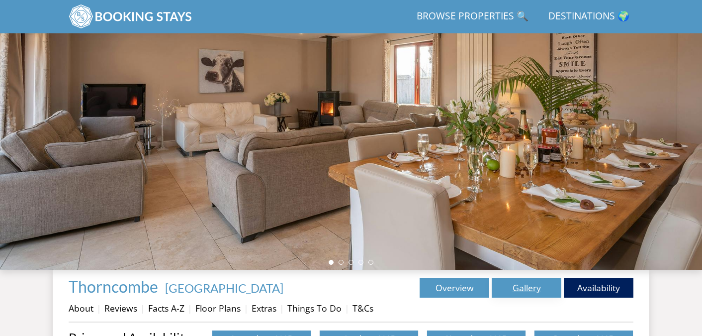
click at [527, 284] on link "Gallery" at bounding box center [527, 288] width 70 height 20
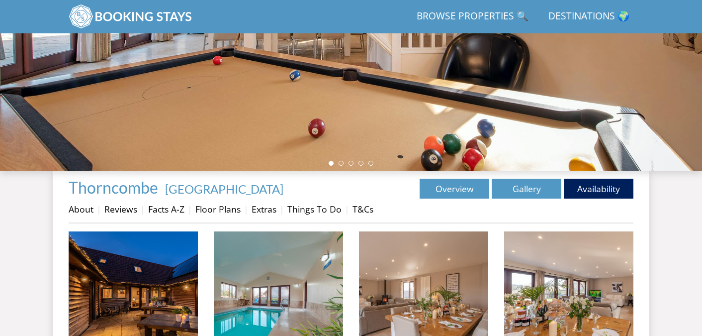
scroll to position [211, 0]
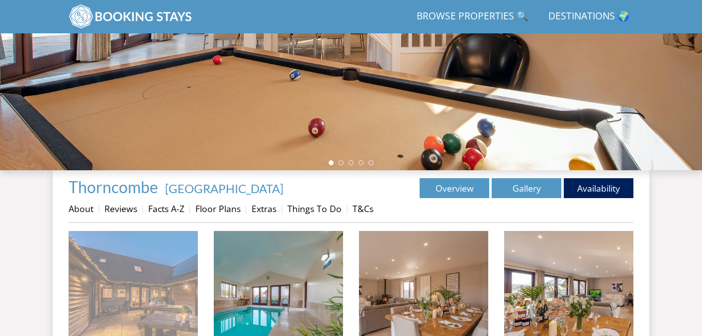
click at [155, 279] on img at bounding box center [133, 295] width 129 height 129
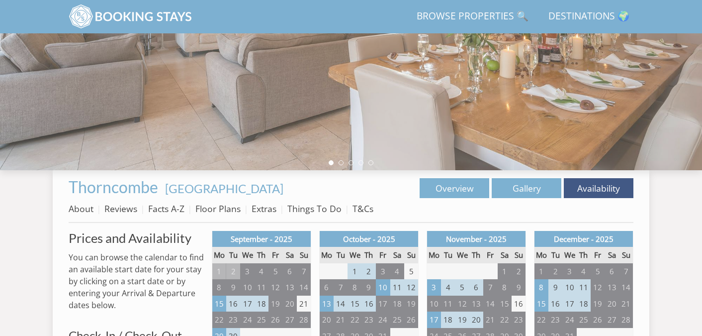
scroll to position [112, 0]
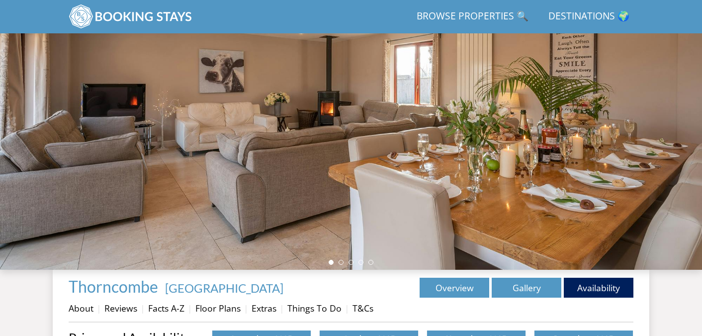
scroll to position [182, 0]
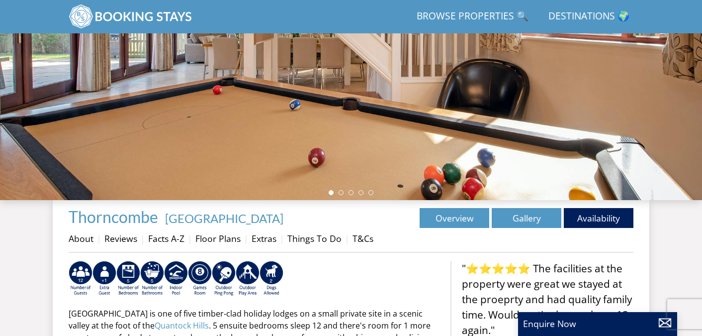
select select "9"
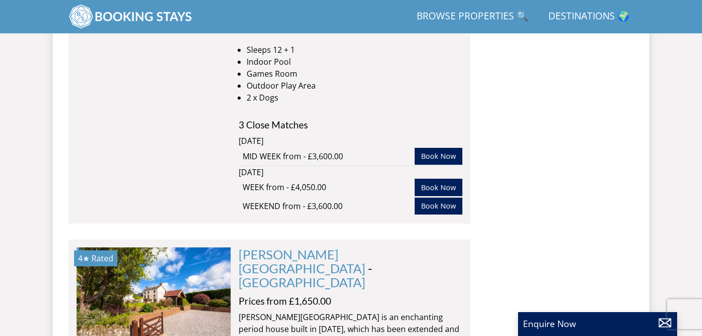
scroll to position [3773, 0]
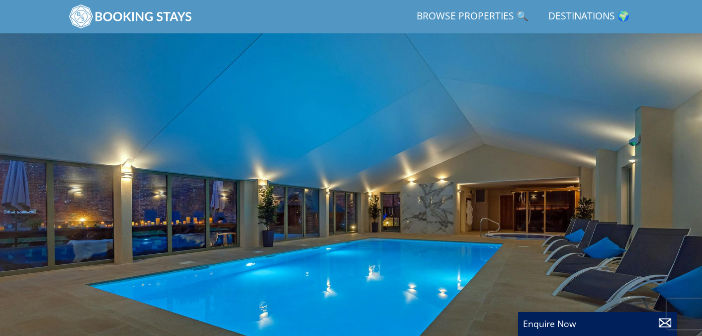
select select "9"
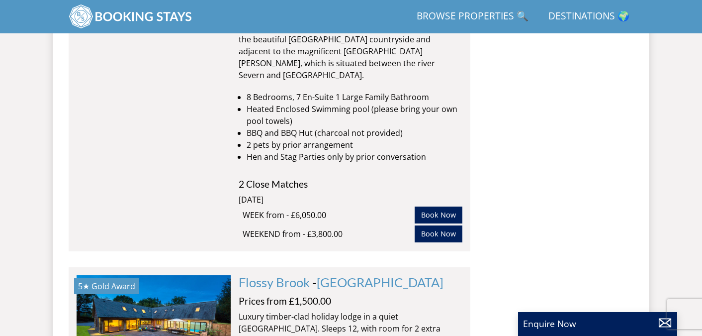
scroll to position [4021, 0]
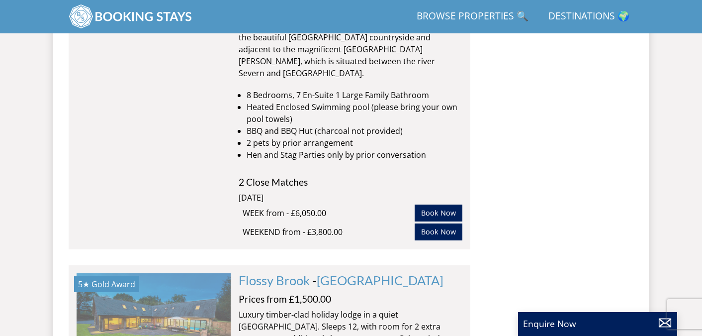
click at [153, 273] on img at bounding box center [154, 322] width 154 height 99
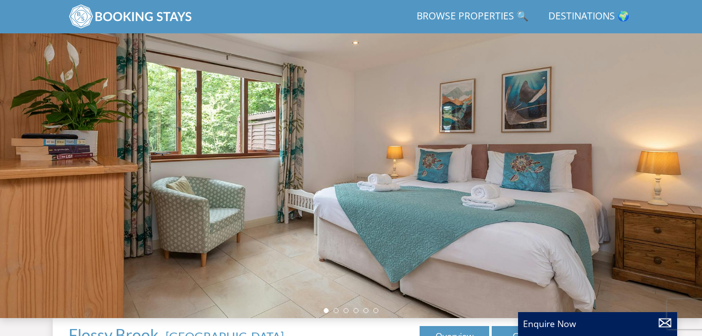
scroll to position [66, 0]
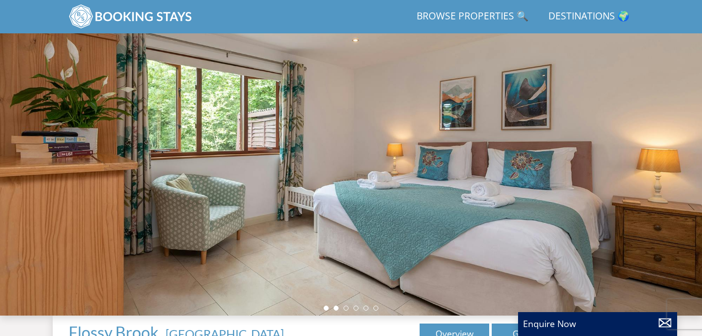
click at [335, 309] on li at bounding box center [336, 307] width 5 height 5
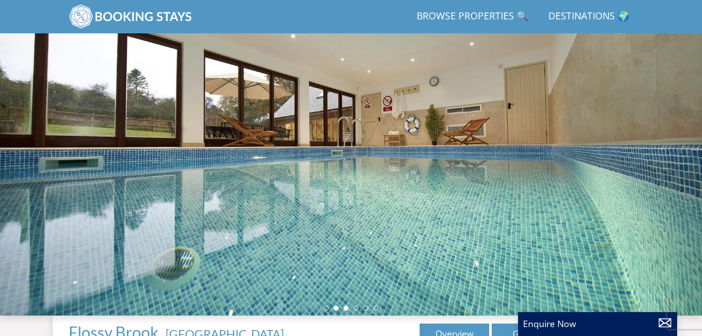
click at [345, 309] on li at bounding box center [346, 307] width 5 height 5
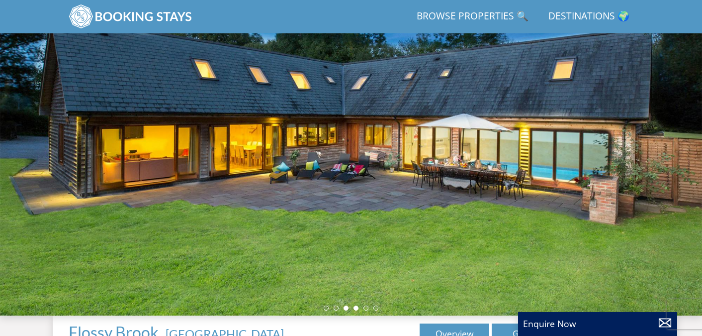
click at [356, 307] on li at bounding box center [356, 307] width 5 height 5
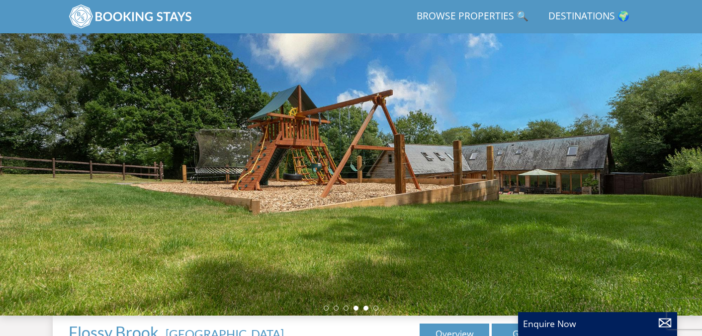
click at [367, 308] on li at bounding box center [366, 307] width 5 height 5
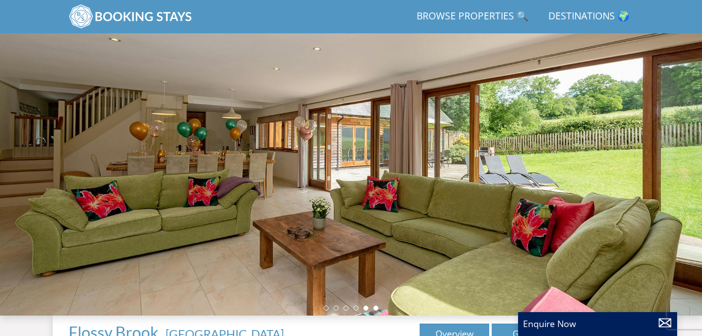
click at [377, 309] on li at bounding box center [375, 307] width 5 height 5
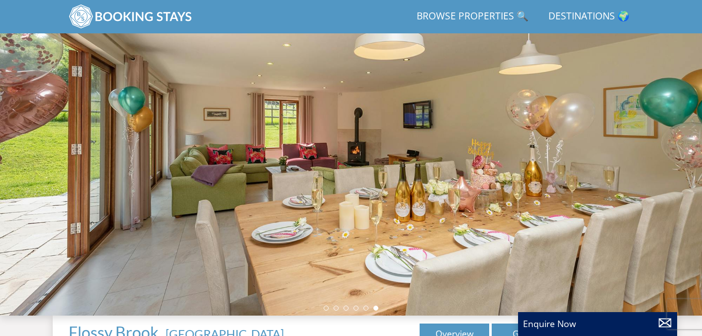
select select "9"
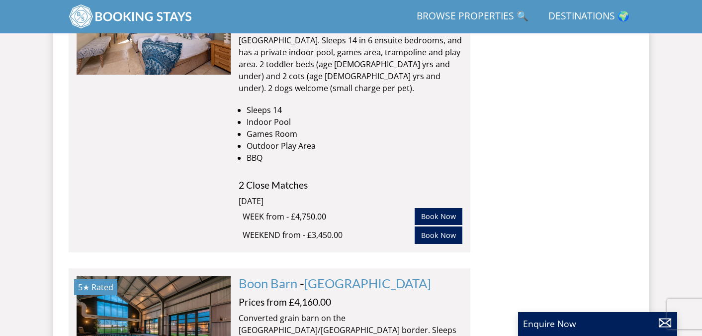
scroll to position [4651, 0]
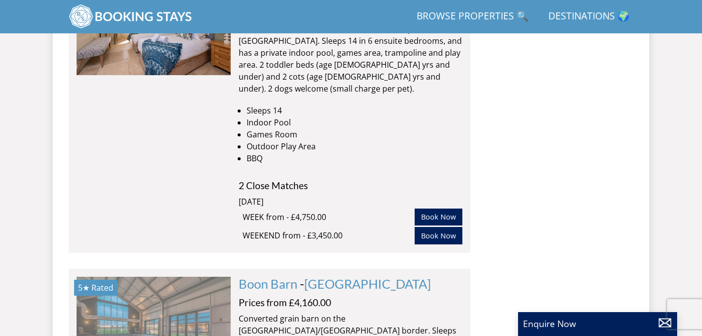
click at [153, 277] on img at bounding box center [154, 326] width 154 height 99
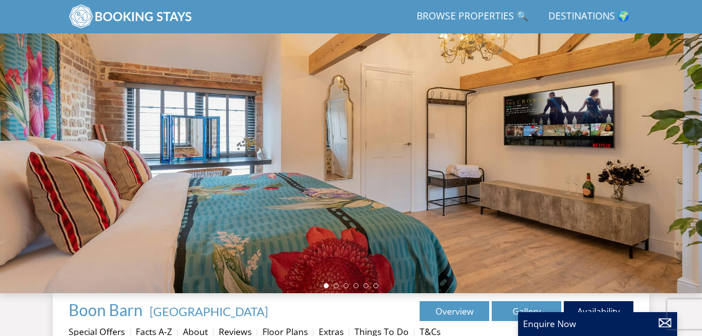
scroll to position [90, 0]
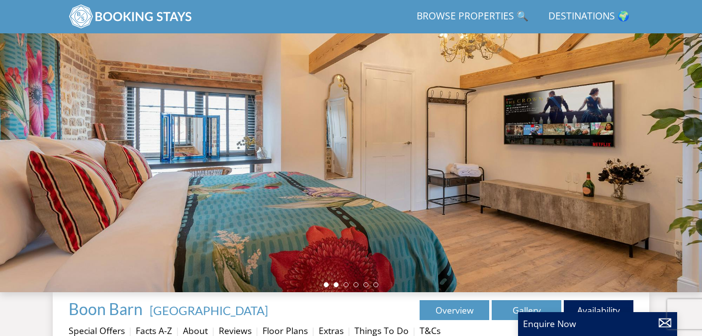
click at [336, 284] on li at bounding box center [336, 284] width 5 height 5
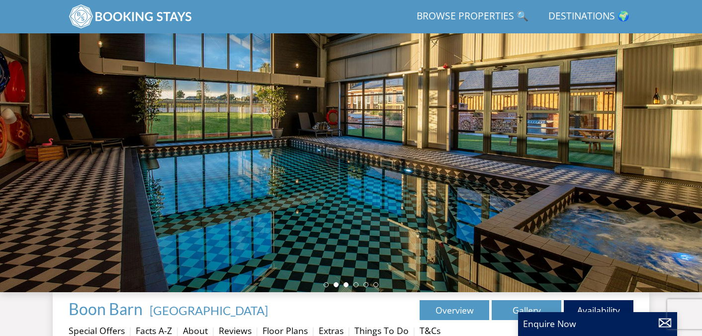
click at [347, 285] on li at bounding box center [346, 284] width 5 height 5
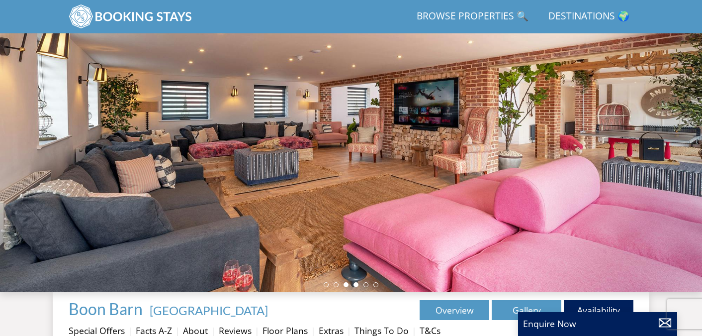
click at [357, 282] on li at bounding box center [356, 284] width 5 height 5
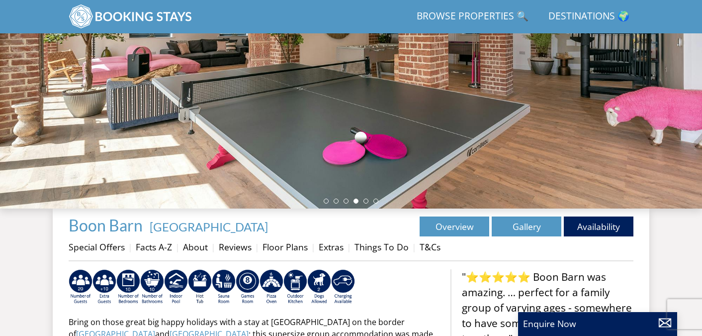
scroll to position [179, 0]
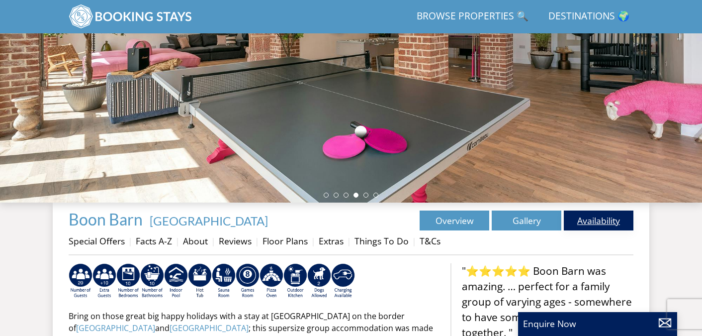
click at [612, 224] on link "Availability" at bounding box center [599, 220] width 70 height 20
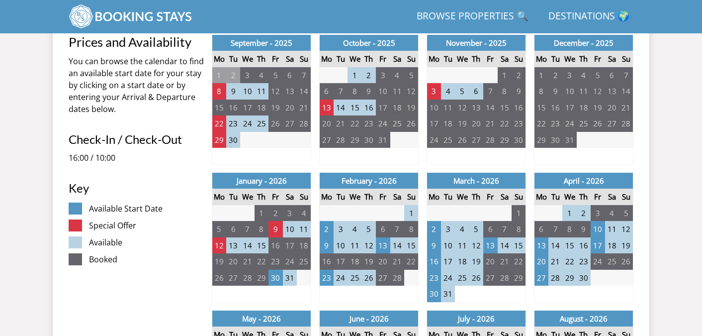
scroll to position [415, 0]
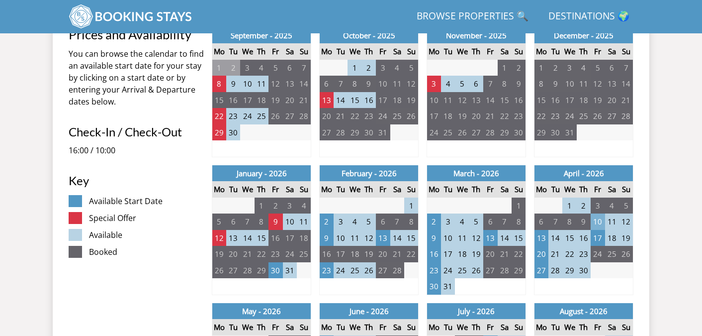
click at [600, 221] on td "10" at bounding box center [598, 221] width 14 height 16
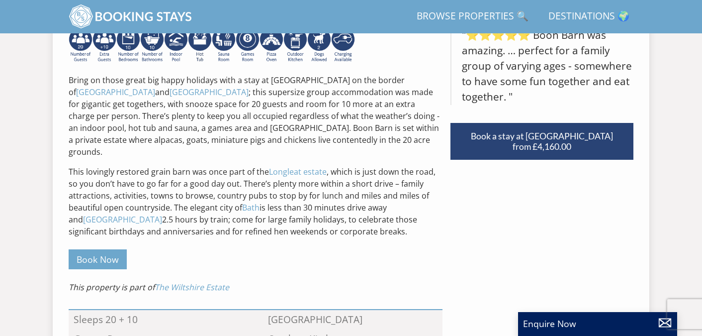
scroll to position [179, 0]
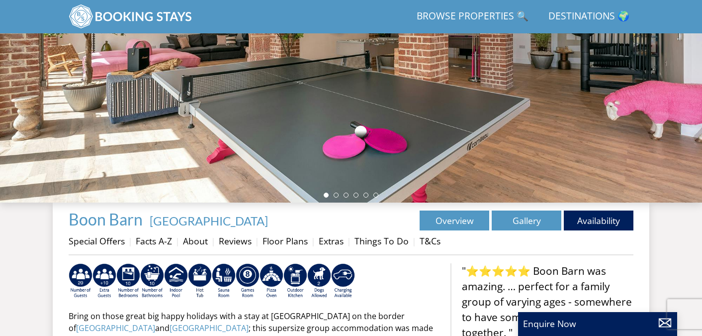
select select "9"
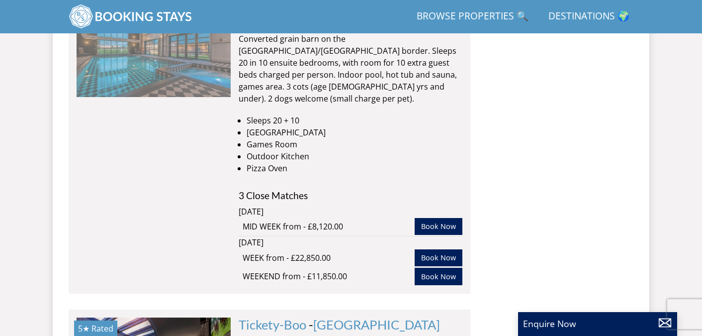
scroll to position [4931, 0]
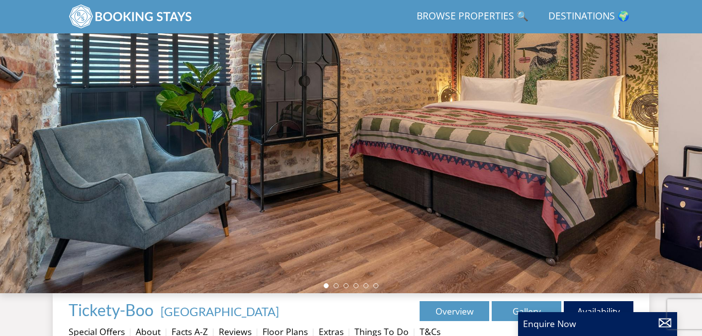
scroll to position [127, 0]
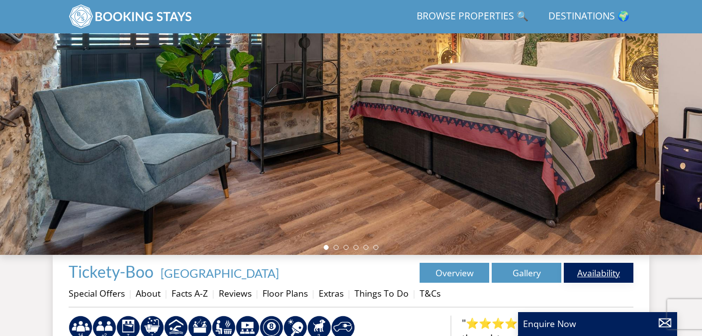
click at [596, 273] on link "Availability" at bounding box center [599, 273] width 70 height 20
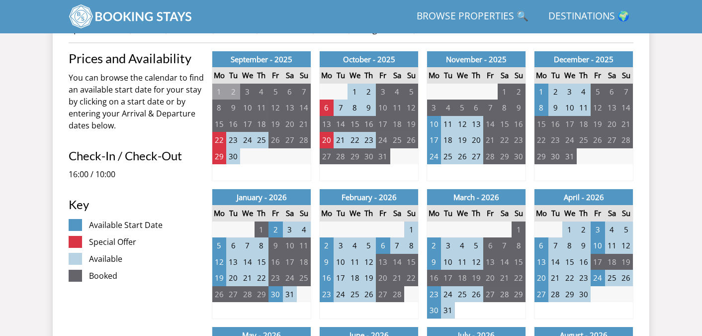
scroll to position [394, 0]
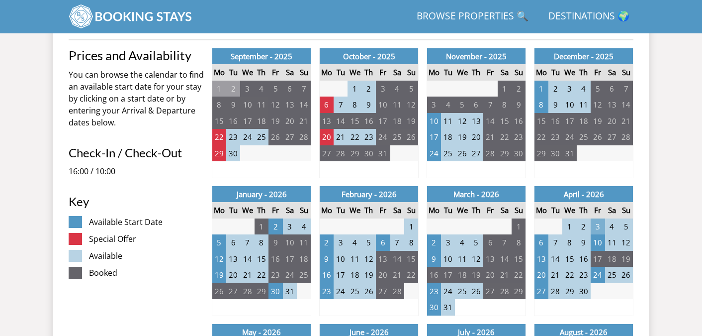
click at [598, 227] on td "3" at bounding box center [598, 226] width 14 height 16
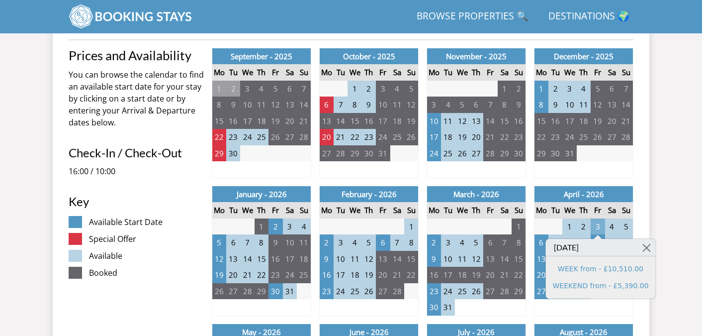
click at [598, 227] on td "3" at bounding box center [598, 226] width 14 height 16
click at [641, 244] on link at bounding box center [646, 247] width 17 height 17
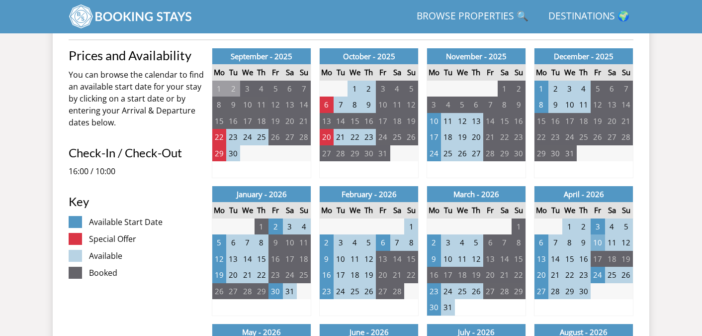
click at [598, 239] on td "10" at bounding box center [598, 242] width 14 height 16
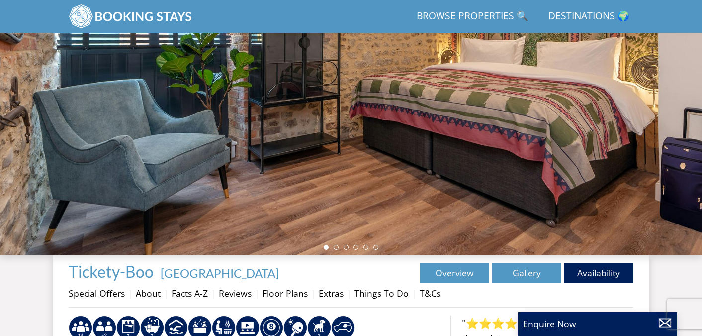
scroll to position [86, 0]
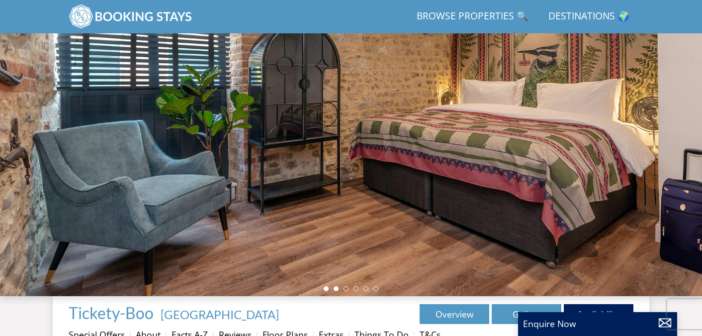
click at [337, 289] on li at bounding box center [336, 288] width 5 height 5
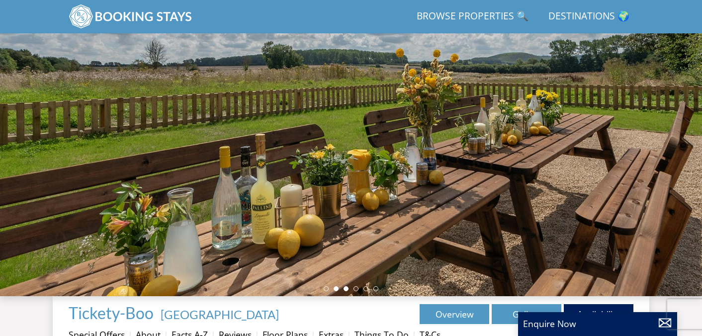
click at [344, 289] on li at bounding box center [346, 288] width 5 height 5
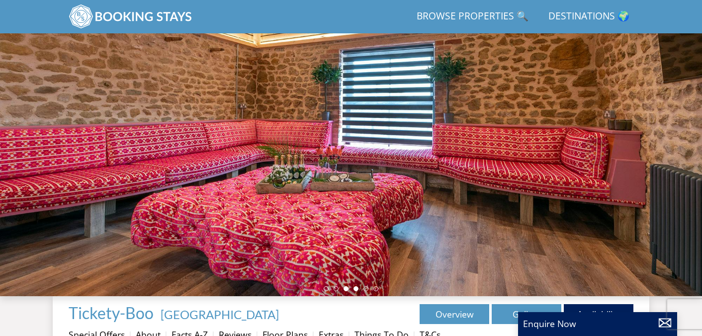
click at [355, 290] on li at bounding box center [356, 288] width 5 height 5
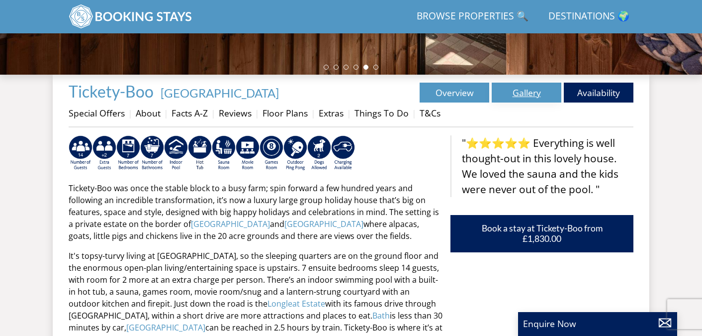
scroll to position [308, 0]
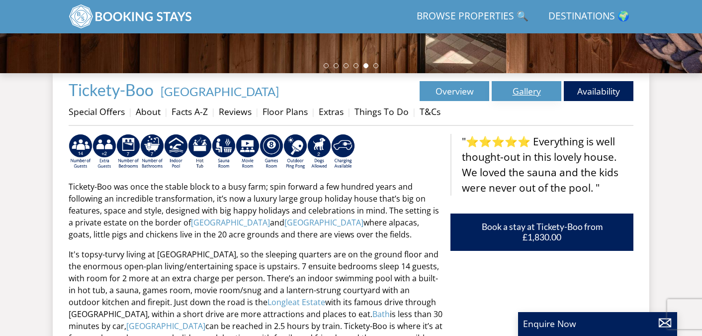
click at [529, 87] on link "Gallery" at bounding box center [527, 91] width 70 height 20
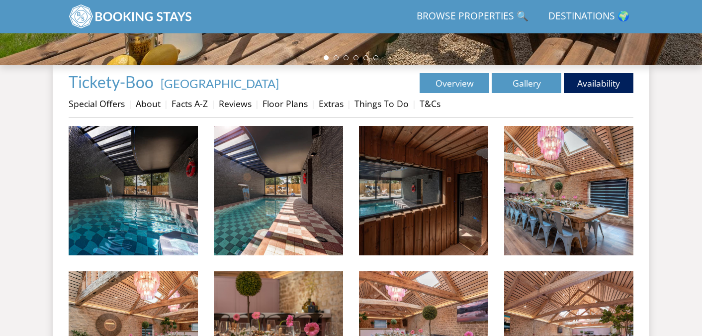
scroll to position [329, 0]
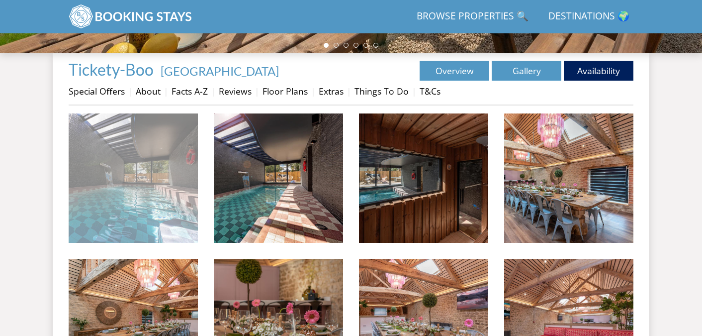
click at [160, 185] on img at bounding box center [133, 177] width 129 height 129
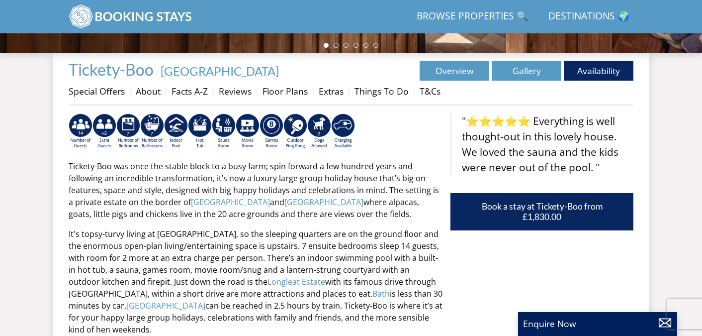
scroll to position [308, 0]
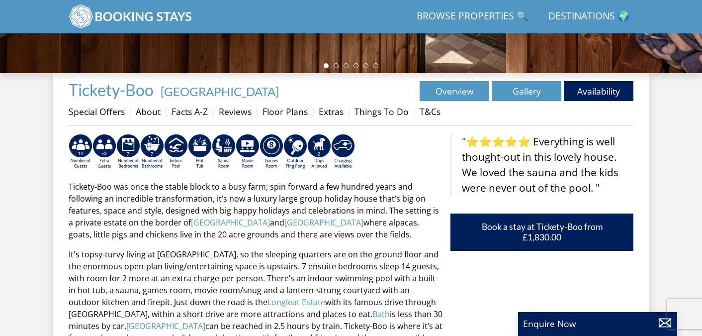
select select "9"
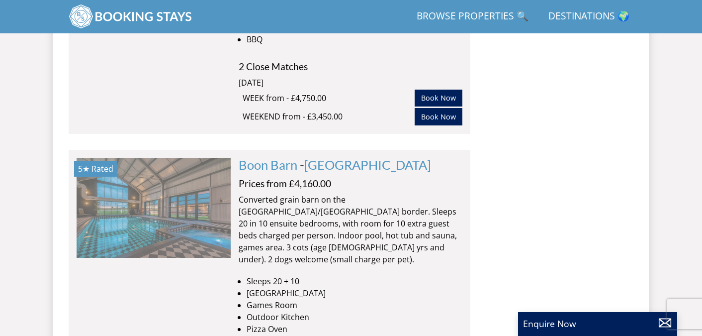
scroll to position [4656, 0]
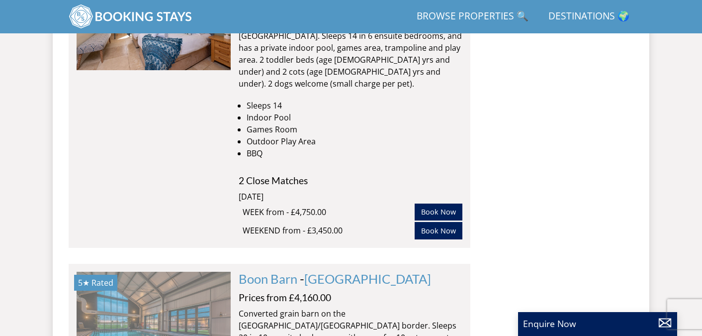
click at [167, 272] on img at bounding box center [154, 321] width 154 height 99
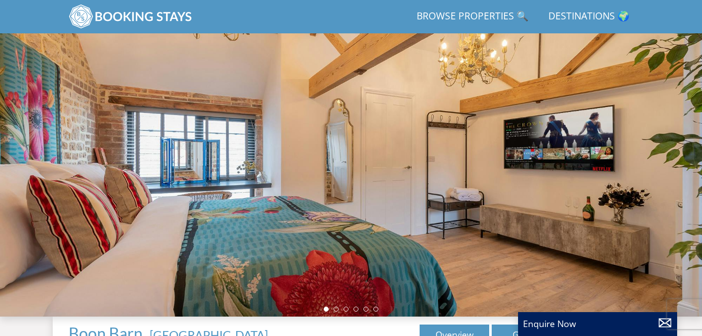
scroll to position [130, 0]
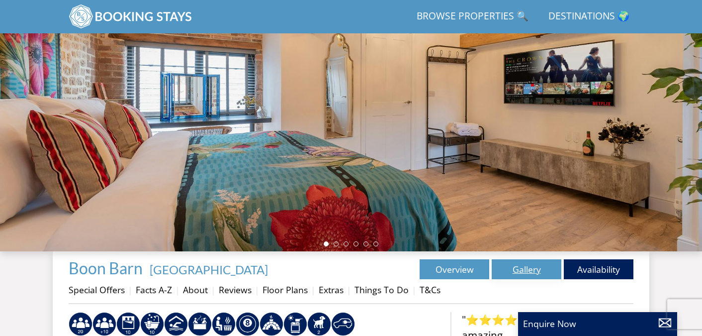
click at [525, 271] on link "Gallery" at bounding box center [527, 269] width 70 height 20
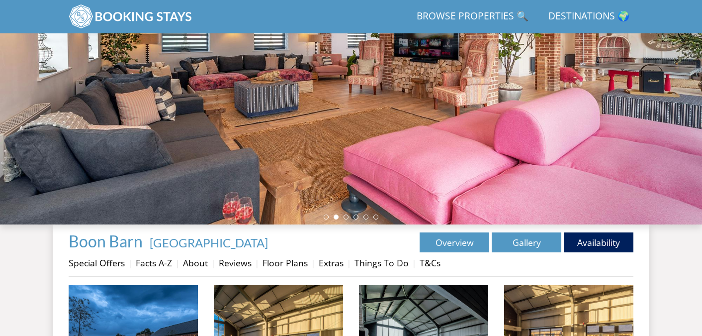
scroll to position [159, 0]
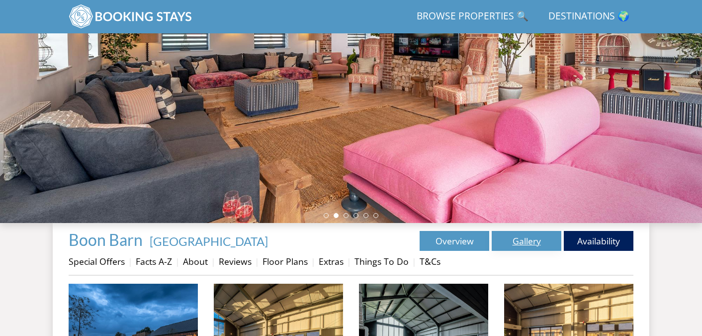
click at [532, 242] on link "Gallery" at bounding box center [527, 241] width 70 height 20
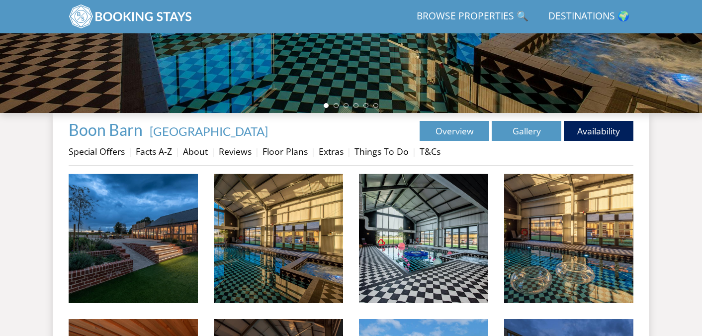
scroll to position [270, 0]
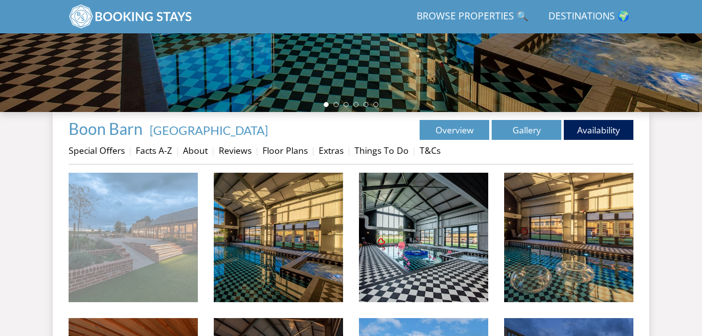
click at [124, 232] on img at bounding box center [133, 237] width 129 height 129
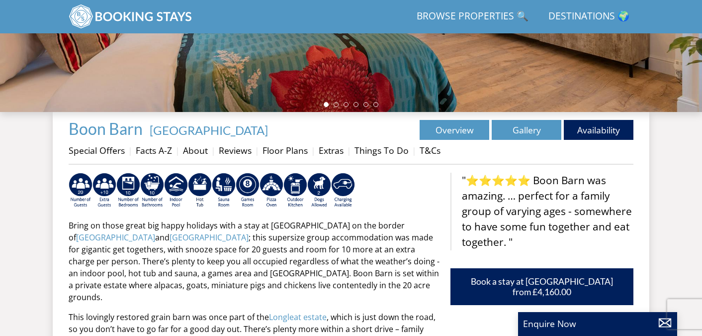
scroll to position [130, 0]
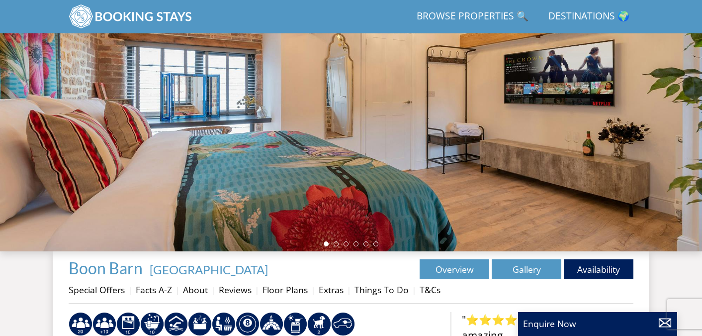
select select "9"
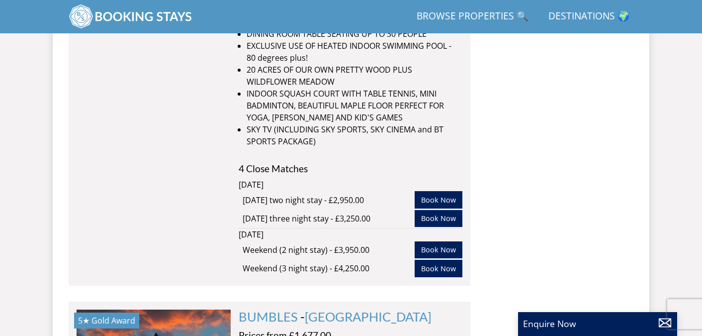
scroll to position [5837, 0]
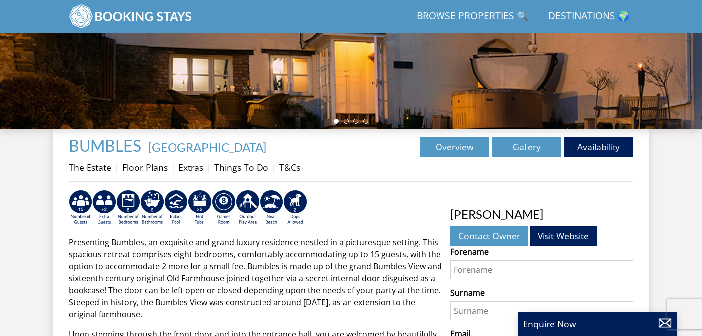
scroll to position [242, 0]
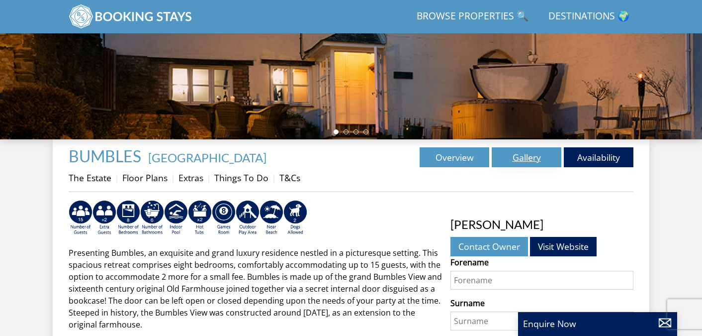
click at [524, 148] on link "Gallery" at bounding box center [527, 157] width 70 height 20
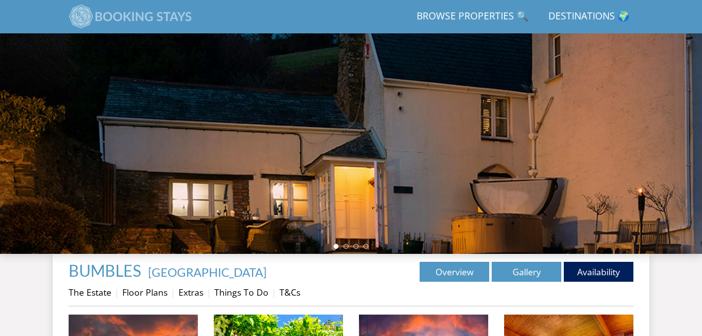
scroll to position [103, 0]
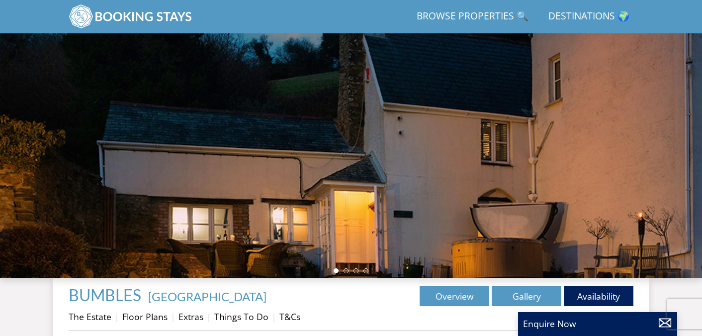
scroll to position [242, 0]
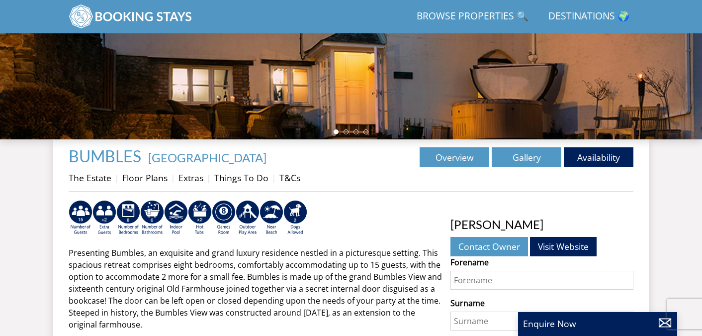
select select "9"
